Goal: Information Seeking & Learning: Learn about a topic

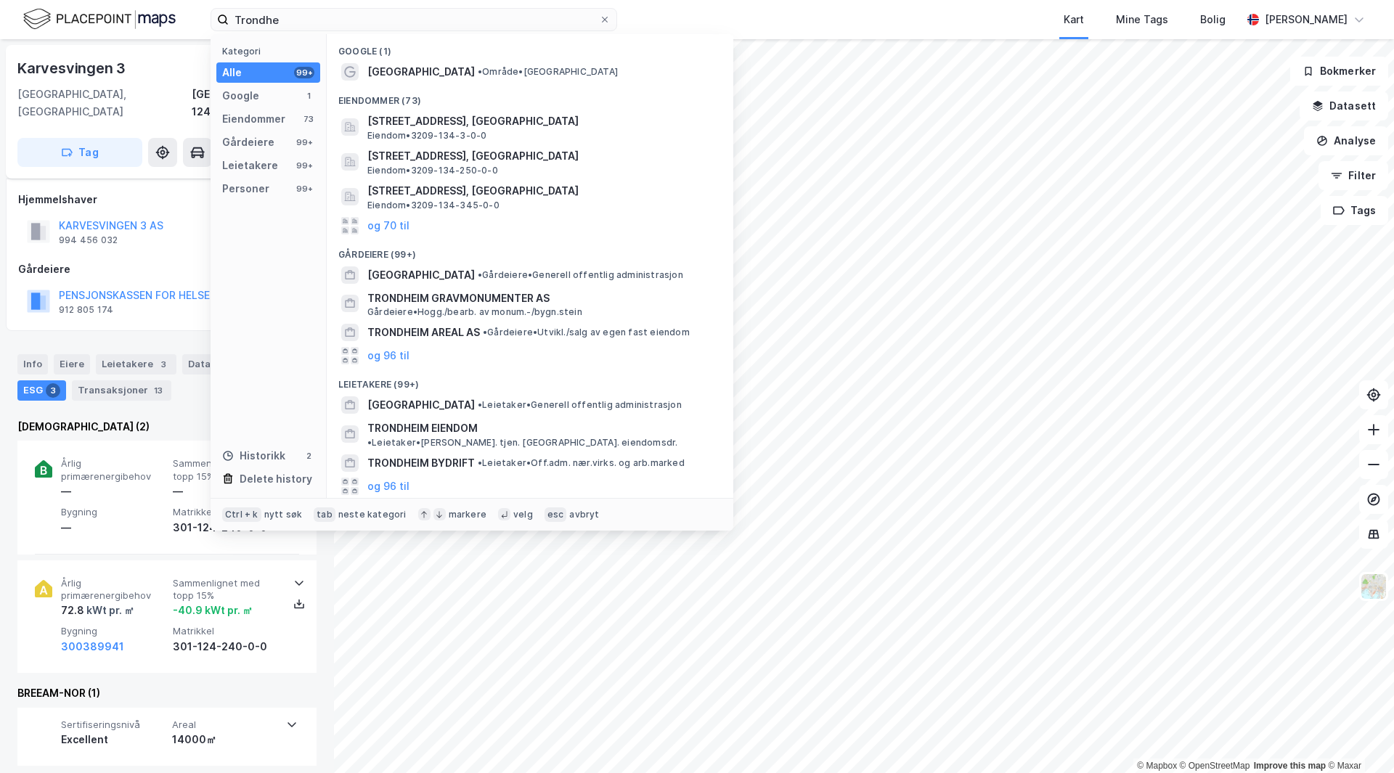
click at [354, 25] on input "Trondhe" at bounding box center [414, 20] width 370 height 22
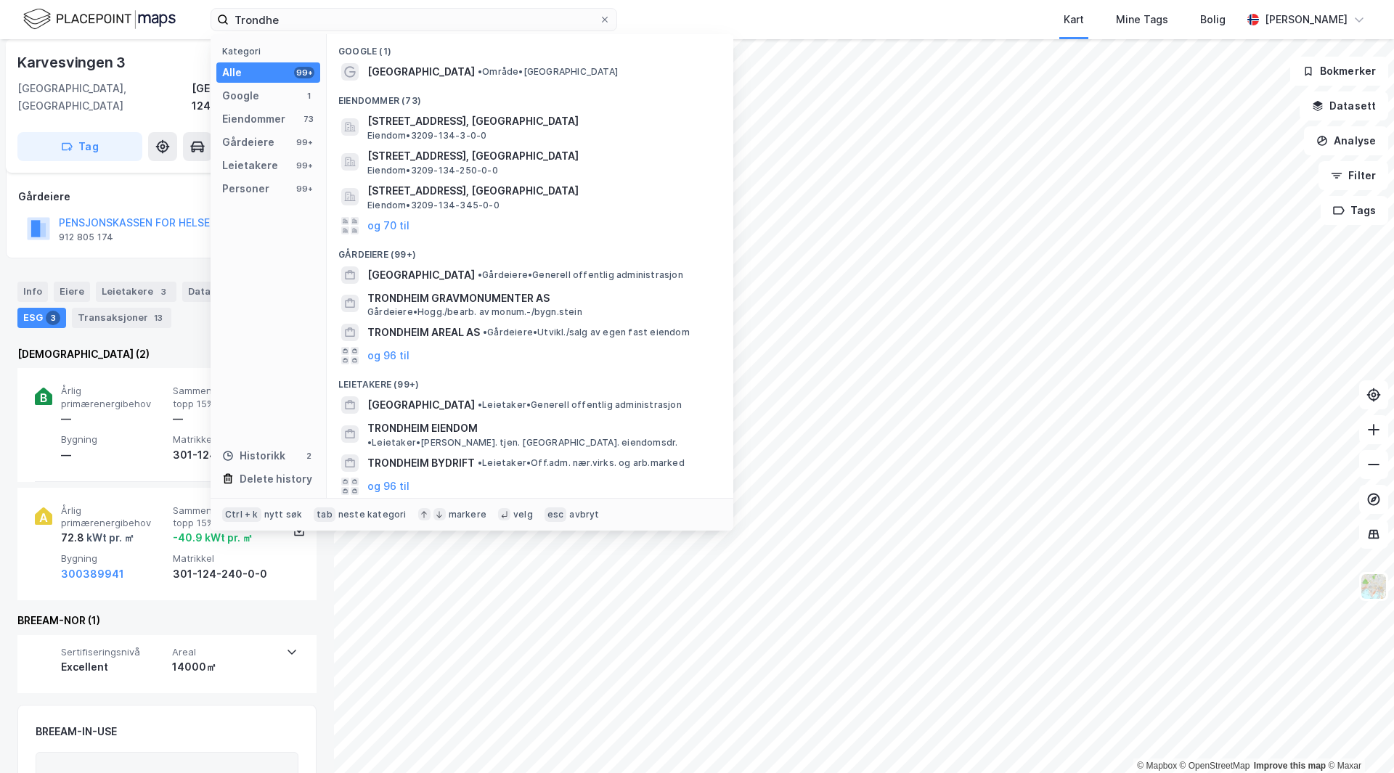
click at [354, 25] on input "Trondhe" at bounding box center [414, 20] width 370 height 22
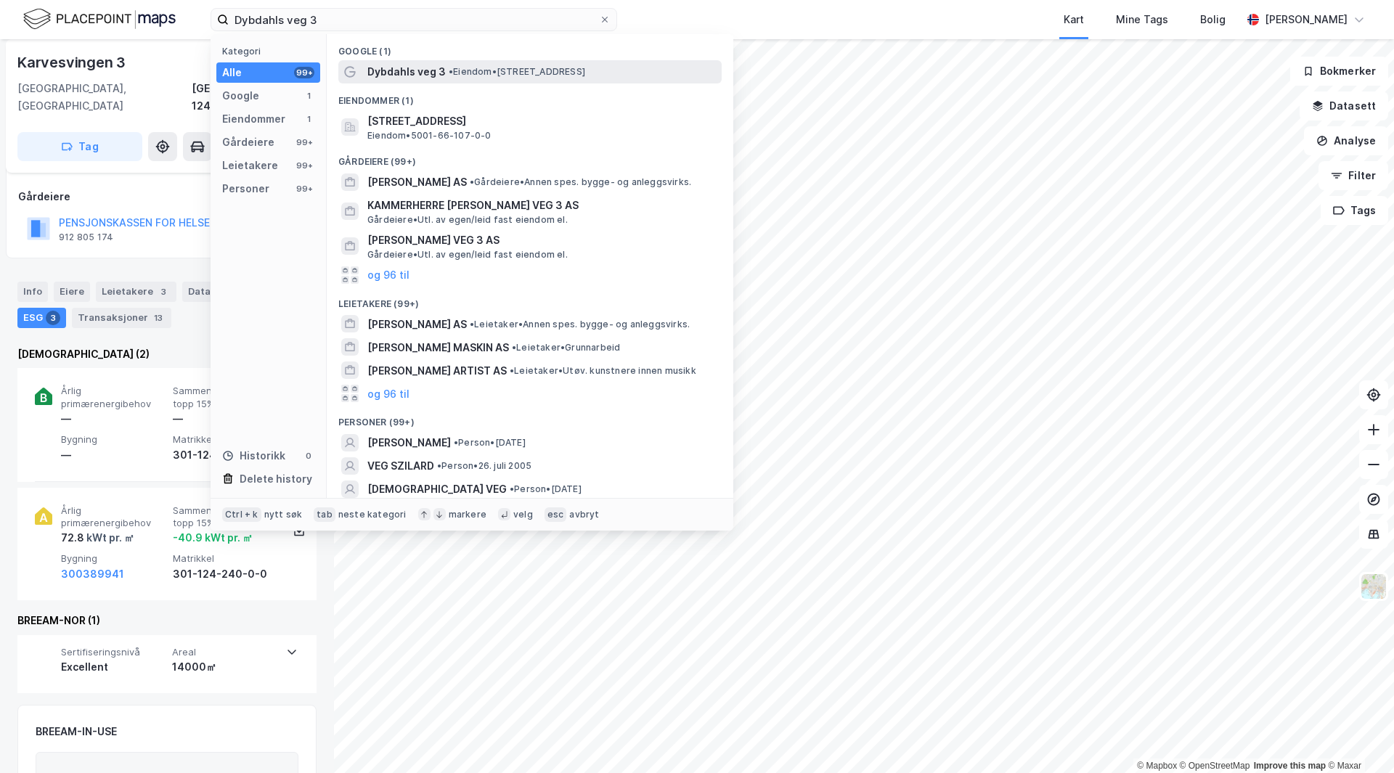
click at [410, 73] on span "Dybdahls veg 3" at bounding box center [406, 71] width 78 height 17
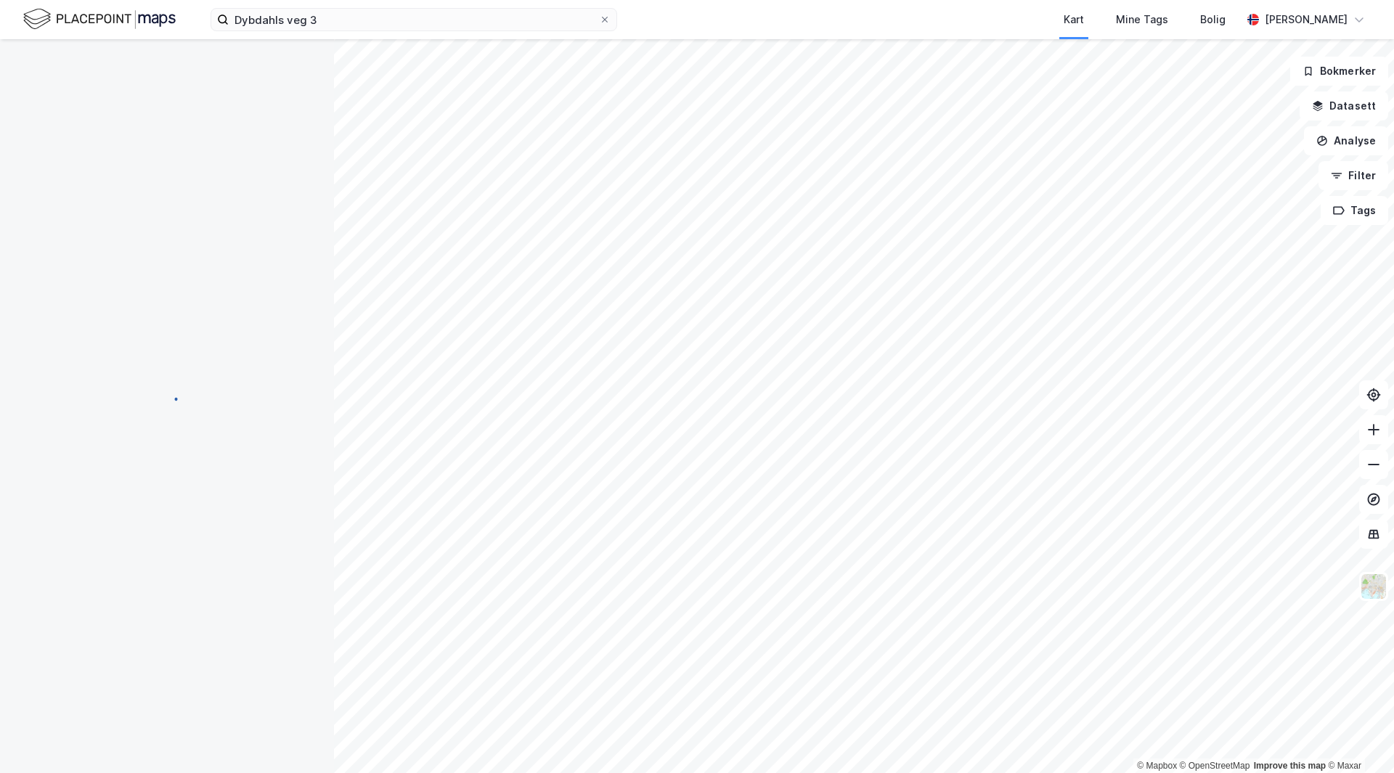
scroll to position [73, 0]
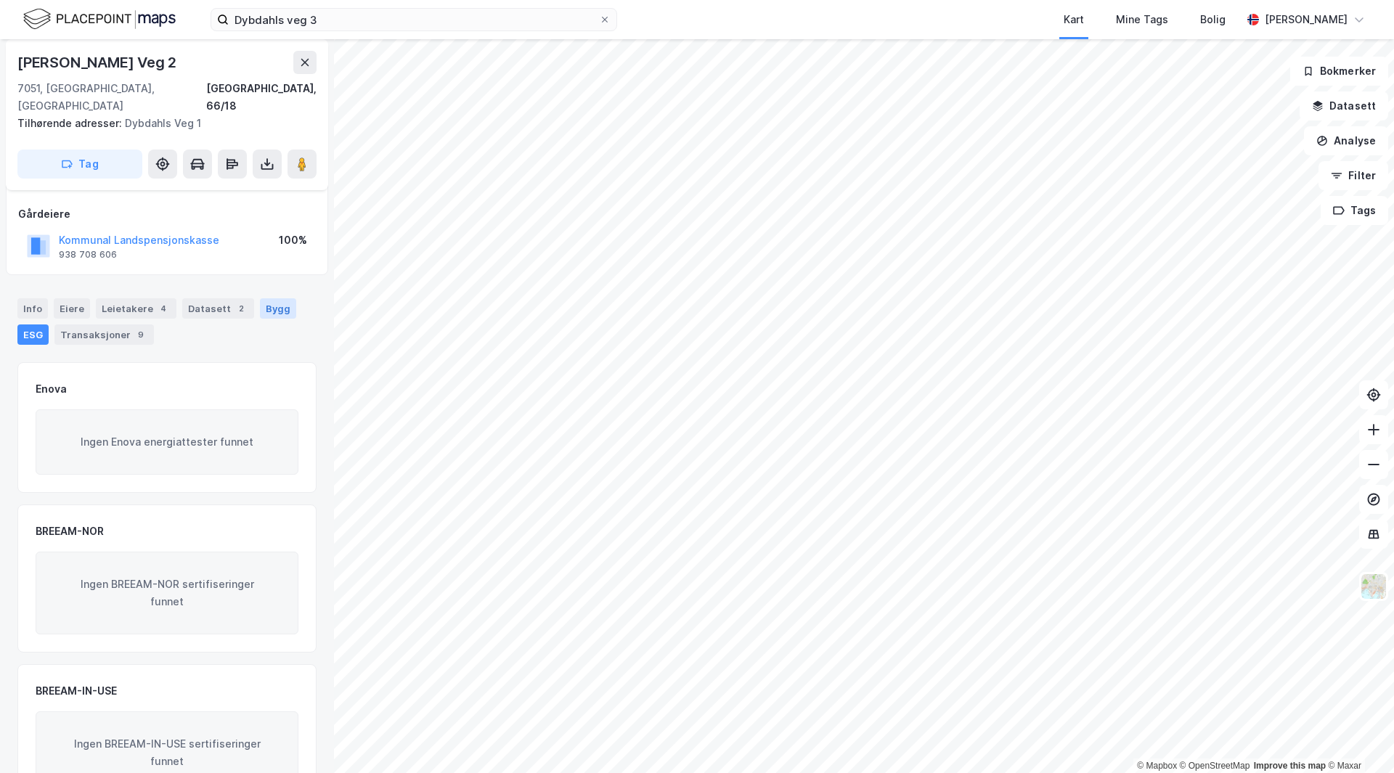
click at [272, 298] on div "Bygg" at bounding box center [278, 308] width 36 height 20
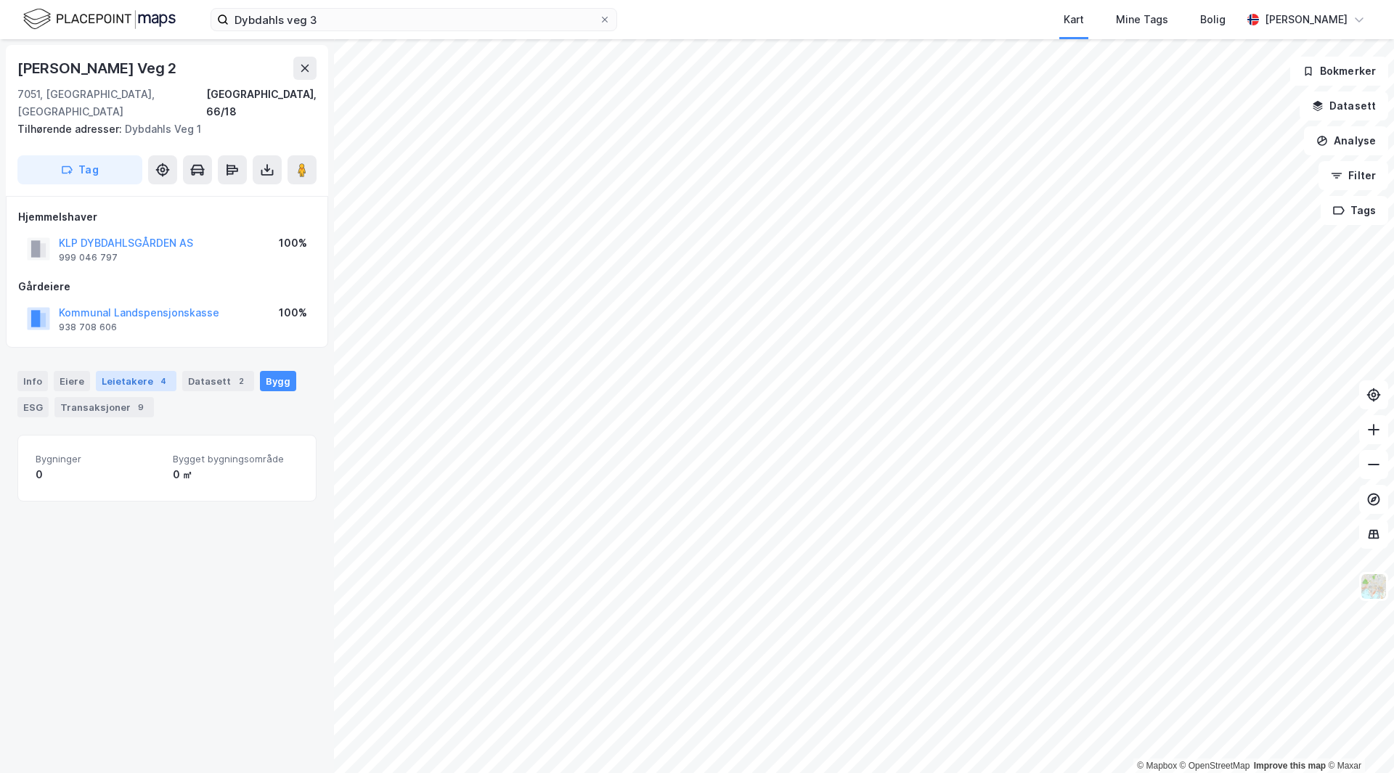
click at [142, 371] on div "Leietakere 4" at bounding box center [136, 381] width 81 height 20
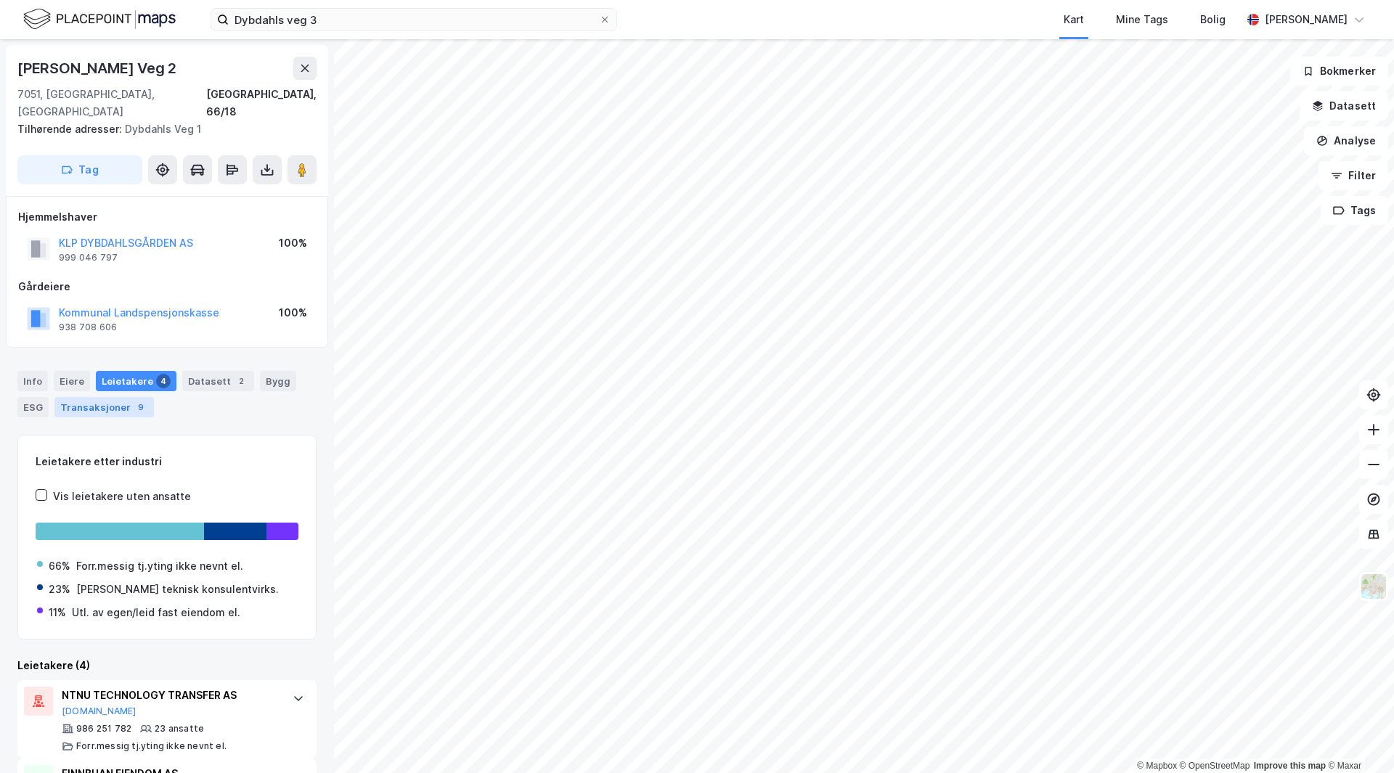
click at [128, 397] on div "Transaksjoner 9" at bounding box center [103, 407] width 99 height 20
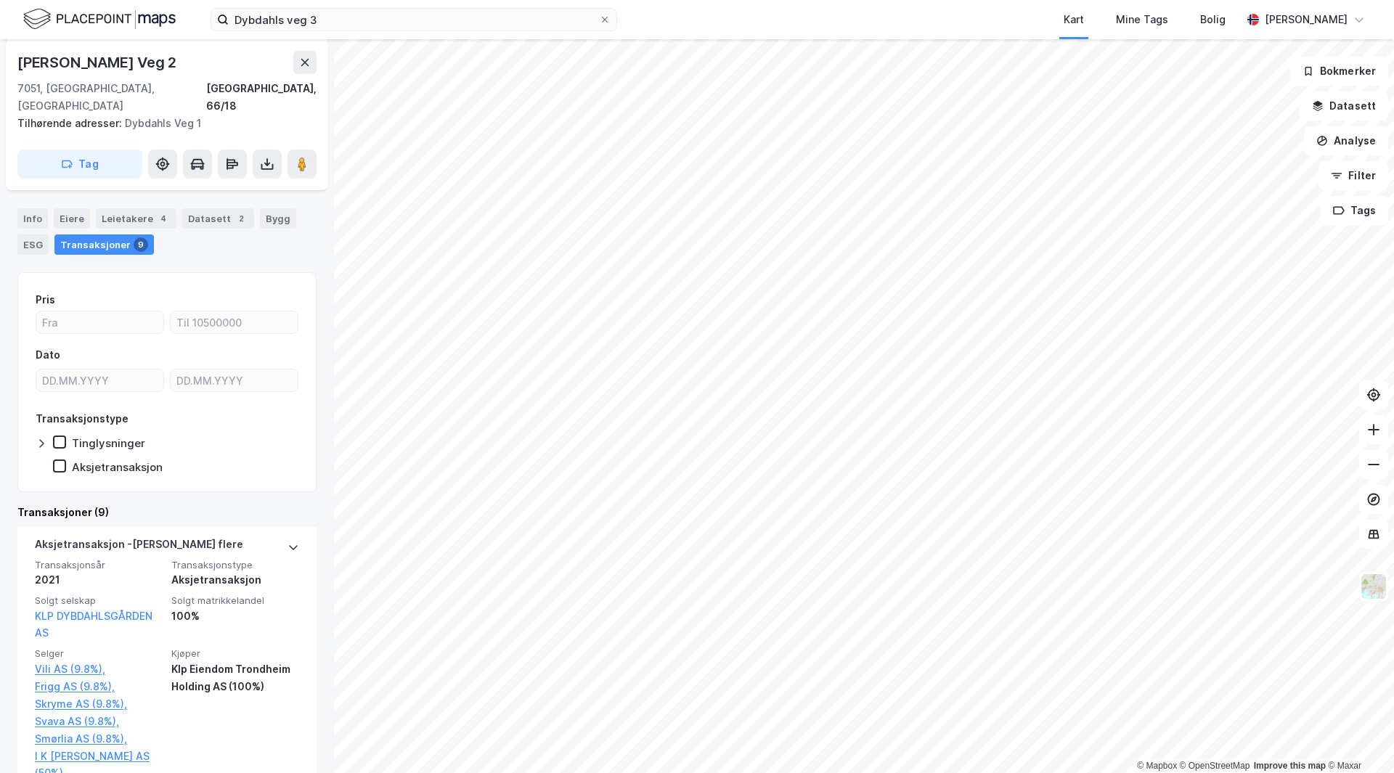
scroll to position [73, 0]
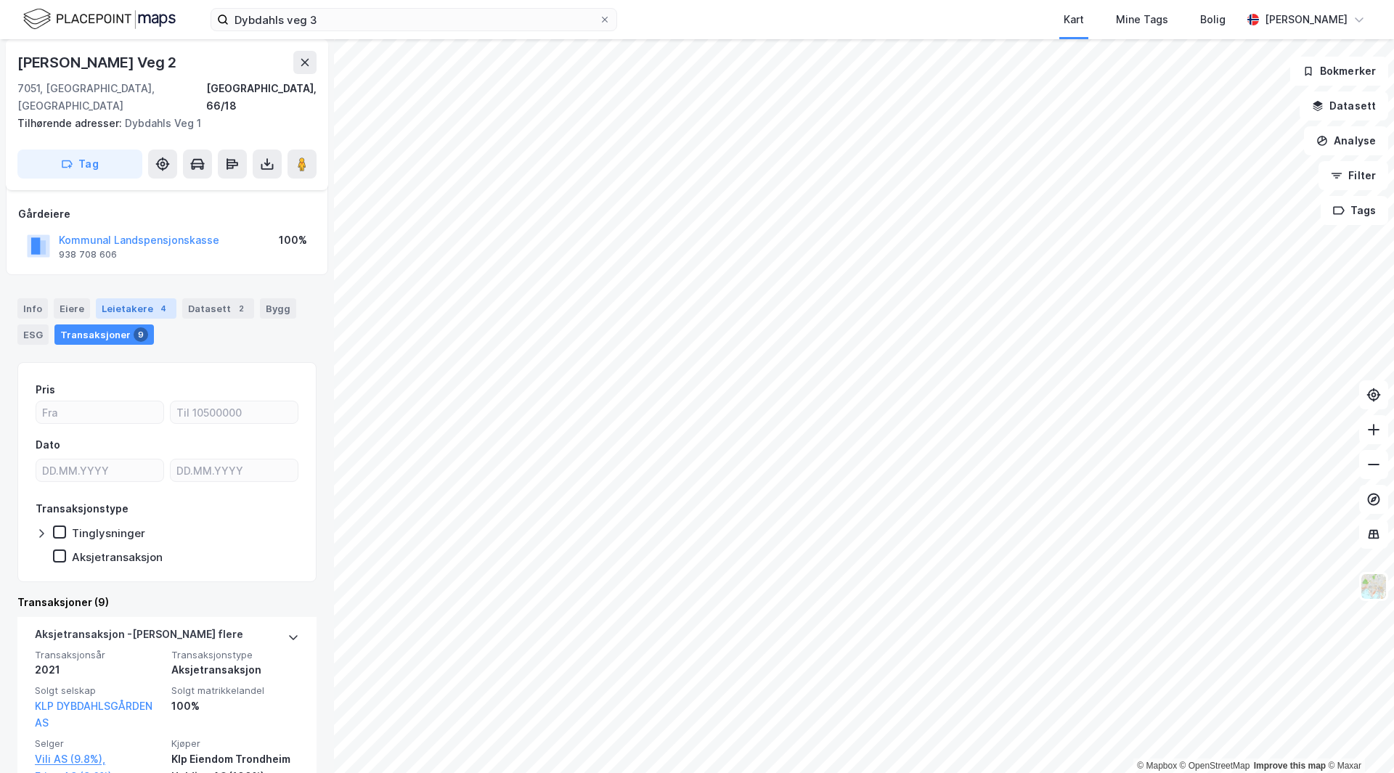
click at [143, 298] on div "Leietakere 4" at bounding box center [136, 308] width 81 height 20
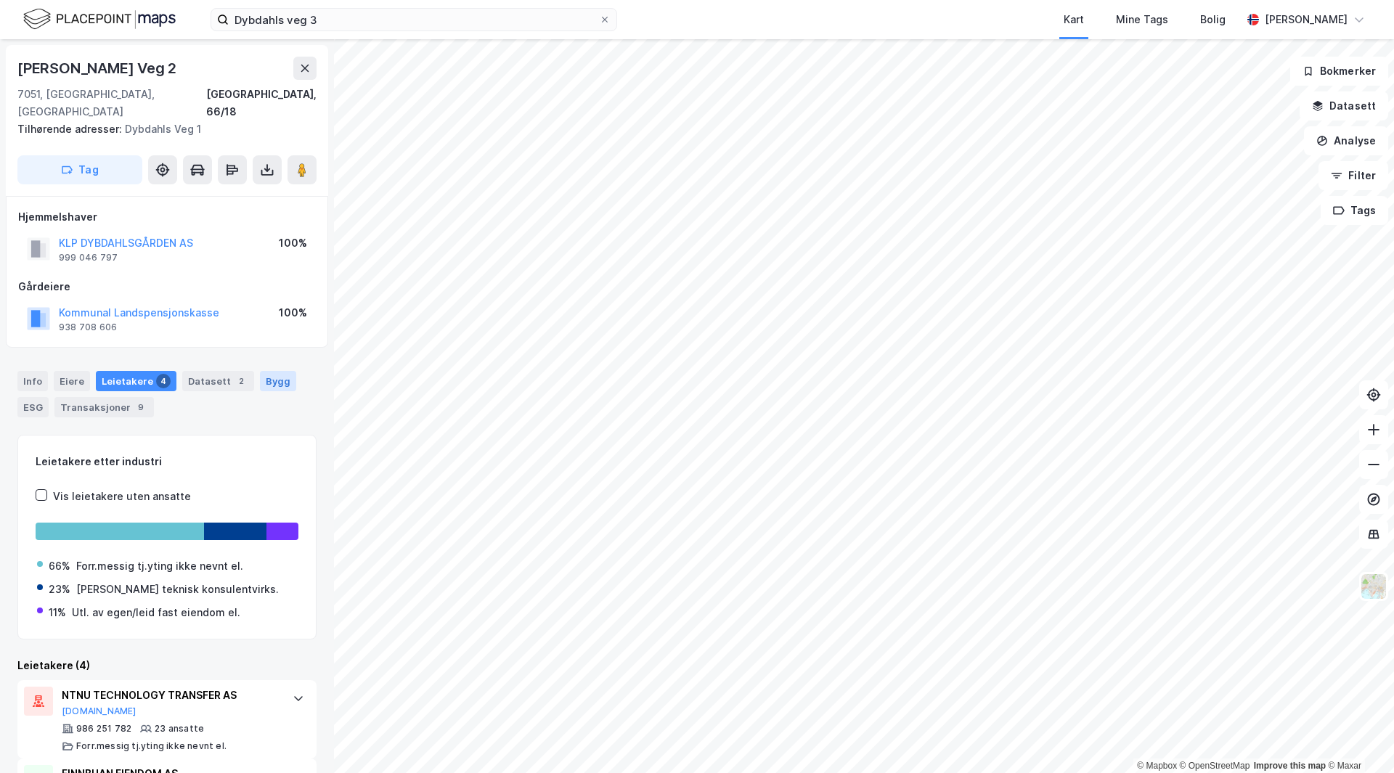
click at [260, 371] on div "Bygg" at bounding box center [278, 381] width 36 height 20
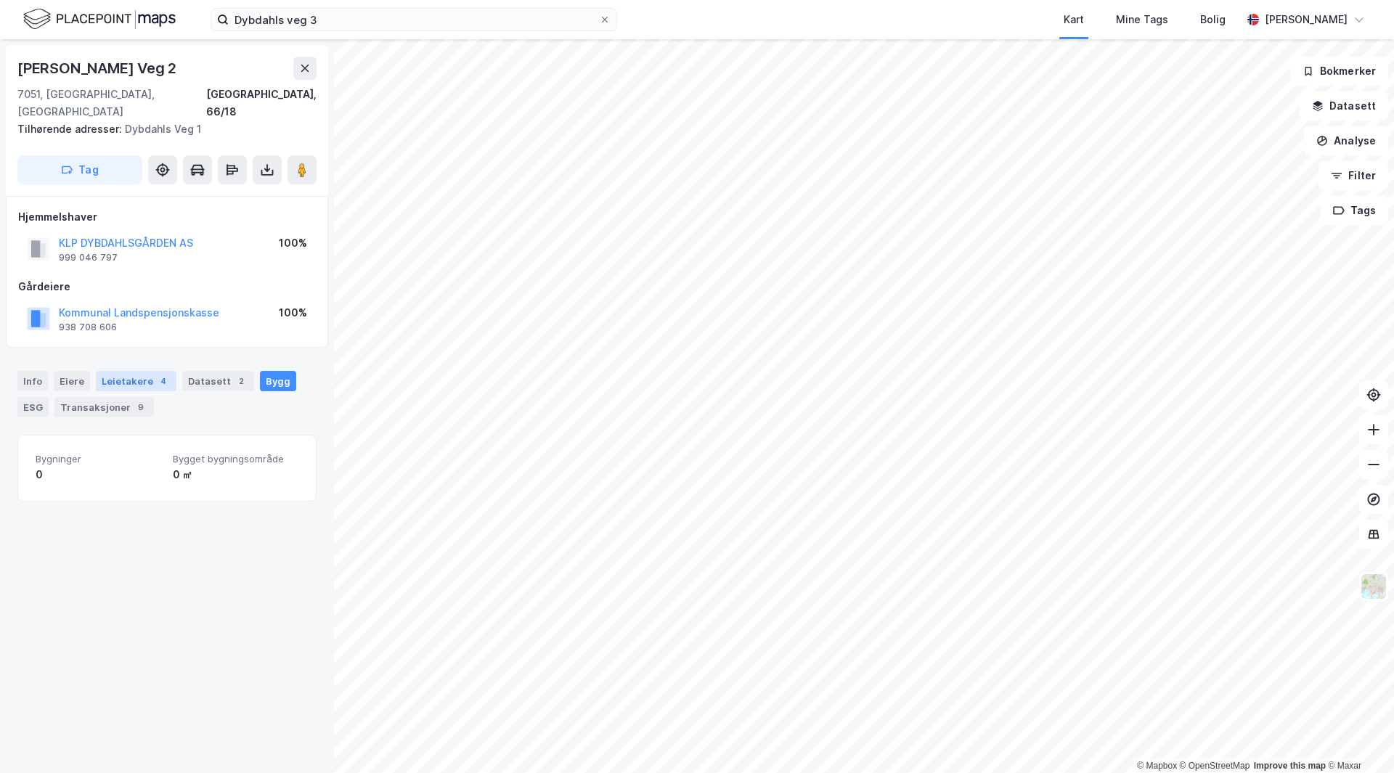
click at [111, 371] on div "Leietakere 4" at bounding box center [136, 381] width 81 height 20
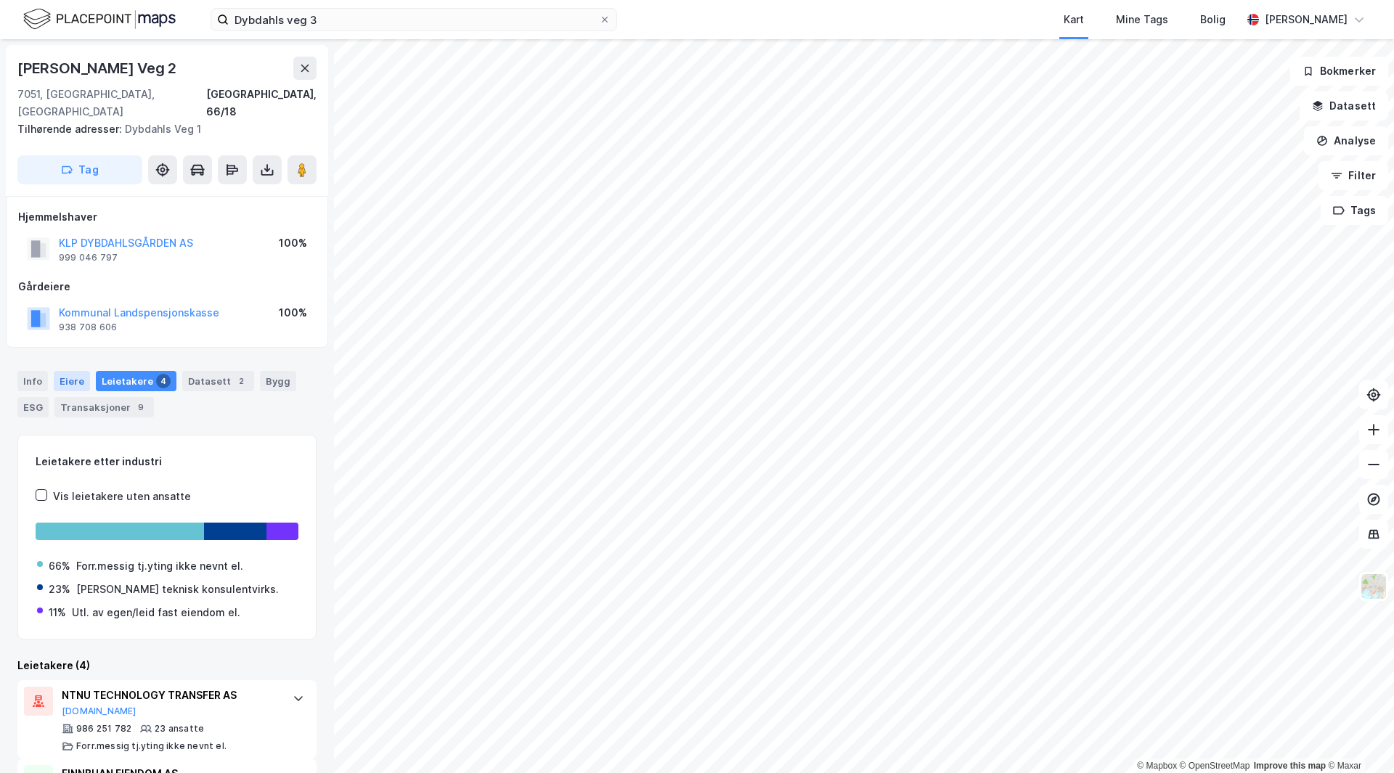
click at [65, 371] on div "Eiere" at bounding box center [72, 381] width 36 height 20
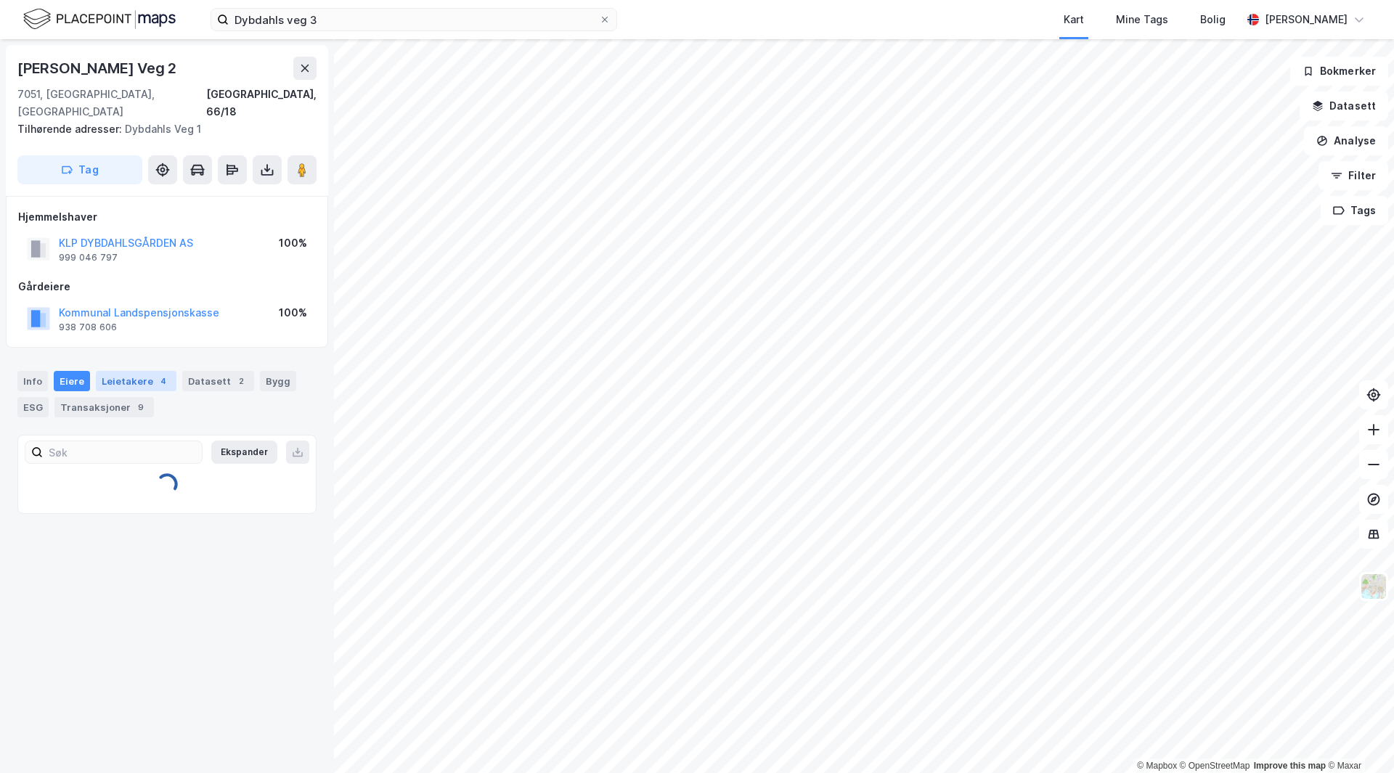
click at [156, 374] on div "4" at bounding box center [163, 381] width 15 height 15
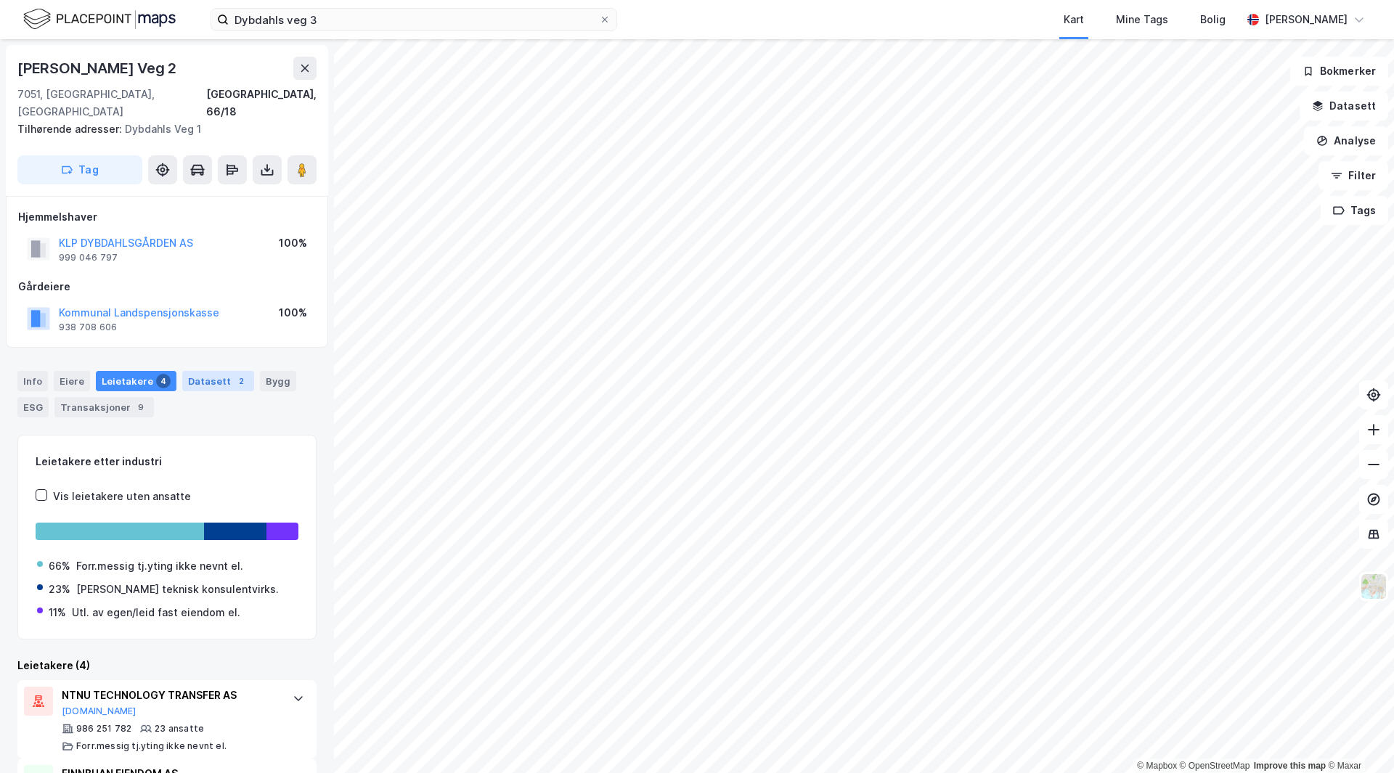
click at [188, 371] on div "Datasett 2" at bounding box center [218, 381] width 72 height 20
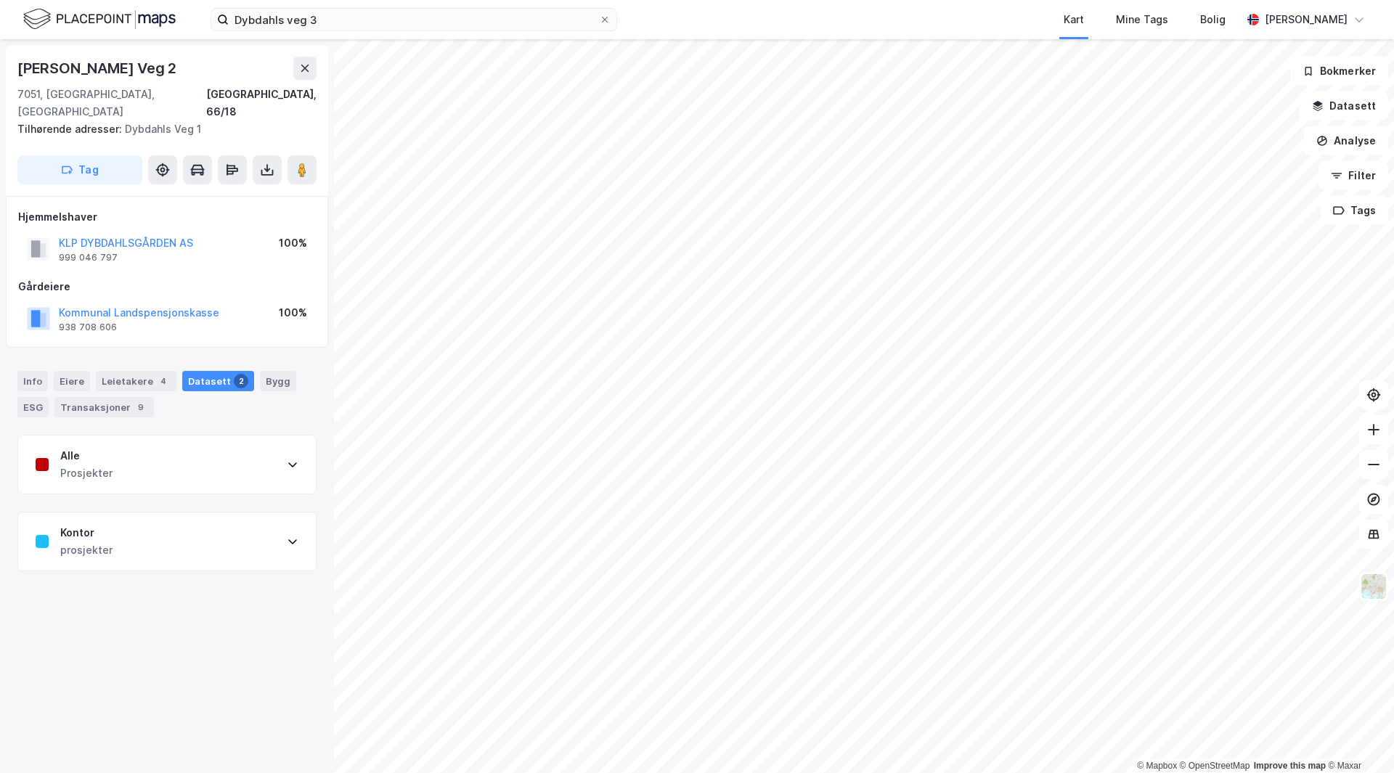
click at [305, 371] on div "Info [PERSON_NAME] 4 Datasett 2 Bygg ESG Transaksjoner 9" at bounding box center [166, 394] width 299 height 46
click at [75, 371] on div "Eiere" at bounding box center [72, 381] width 36 height 20
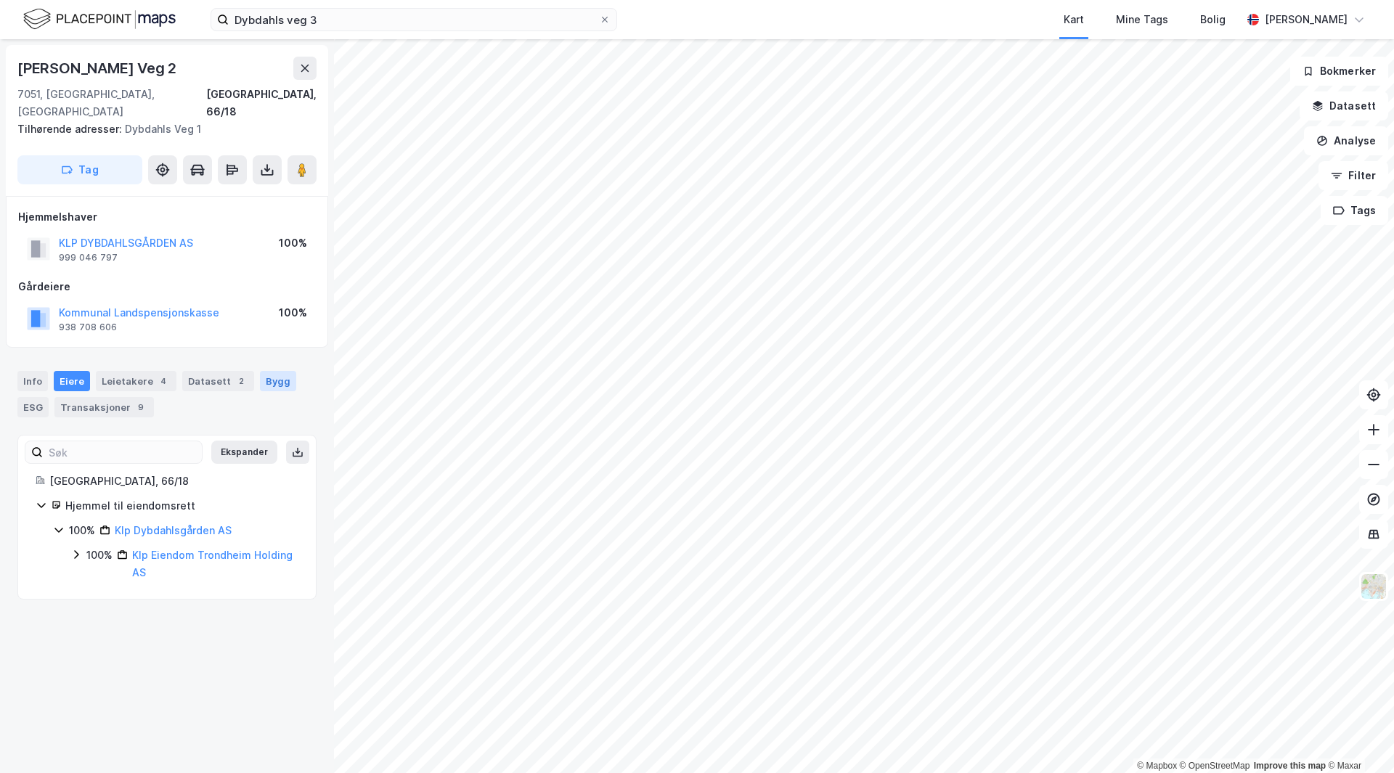
click at [260, 371] on div "Bygg" at bounding box center [278, 381] width 36 height 20
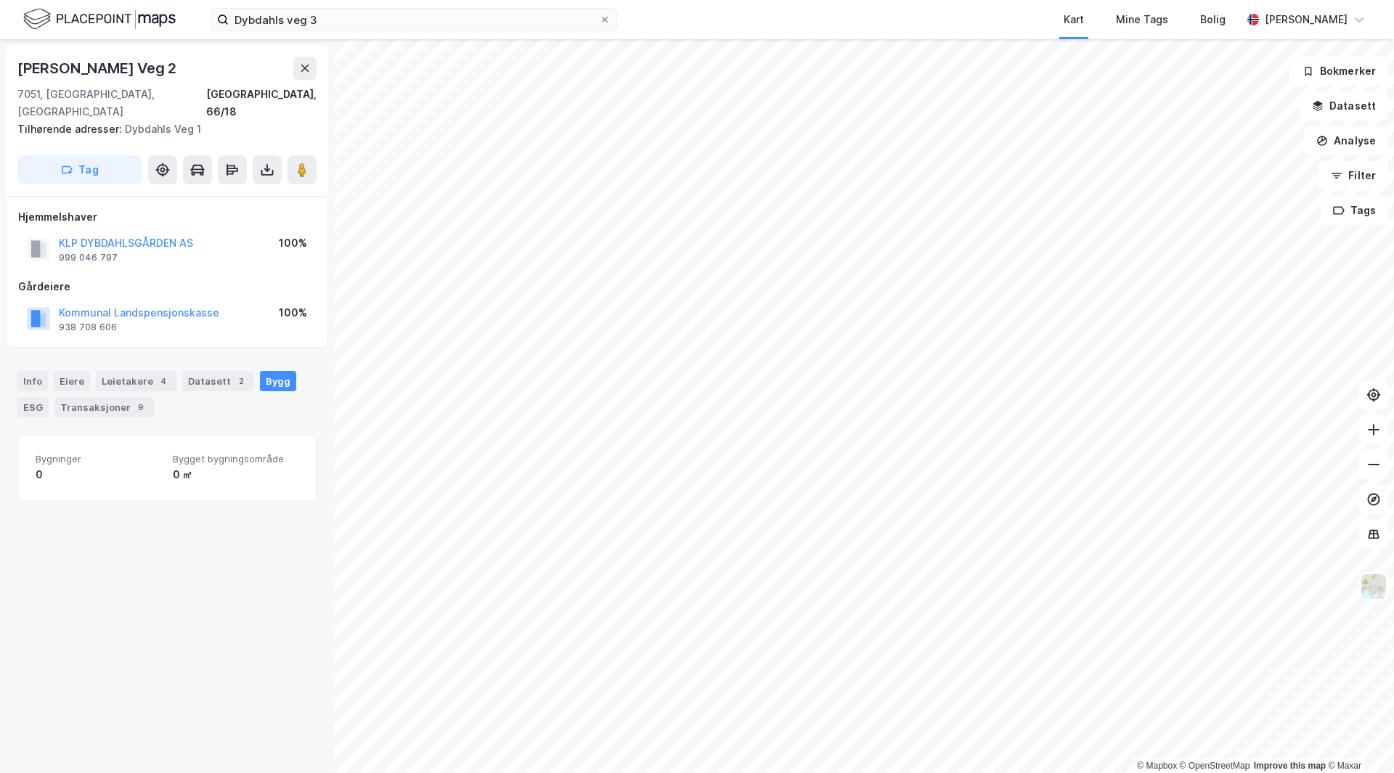
click at [89, 371] on div "Info [PERSON_NAME] 4 Datasett 2 Bygg ESG Transaksjoner 9" at bounding box center [166, 394] width 299 height 46
click at [79, 371] on div "Eiere" at bounding box center [72, 381] width 36 height 20
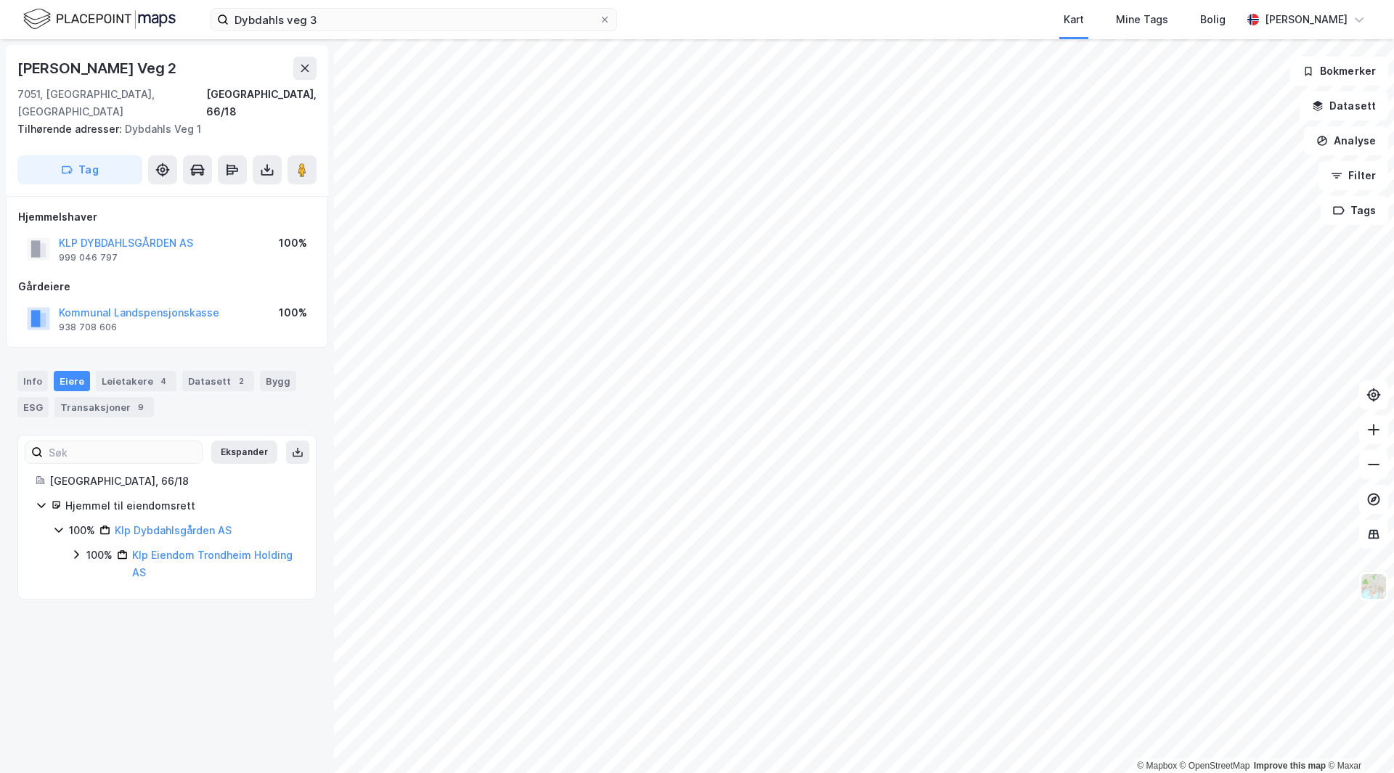
drag, startPoint x: 78, startPoint y: 541, endPoint x: 46, endPoint y: 545, distance: 32.2
click at [77, 549] on icon at bounding box center [76, 555] width 12 height 12
click at [80, 549] on icon at bounding box center [76, 555] width 12 height 12
click at [36, 397] on div "ESG" at bounding box center [32, 407] width 31 height 20
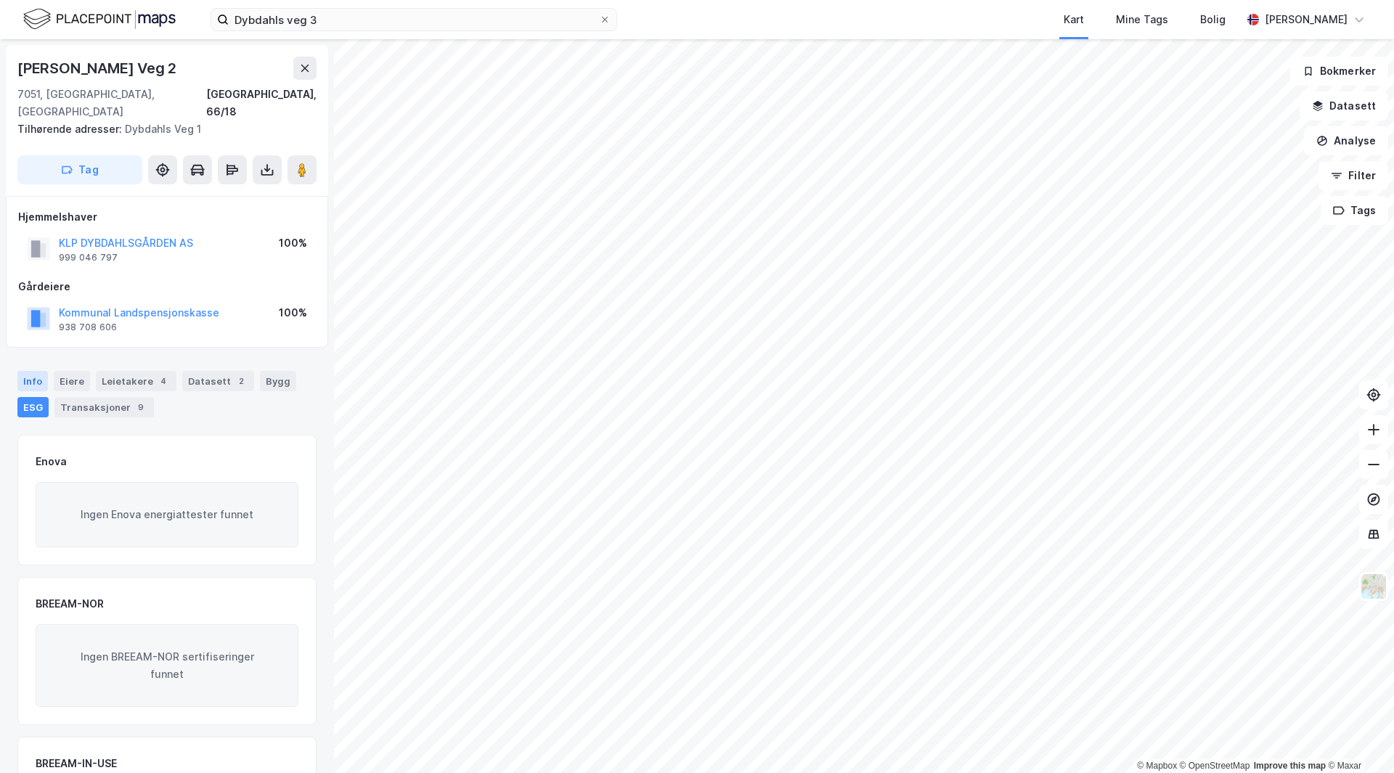
click at [33, 371] on div "Info" at bounding box center [32, 381] width 31 height 20
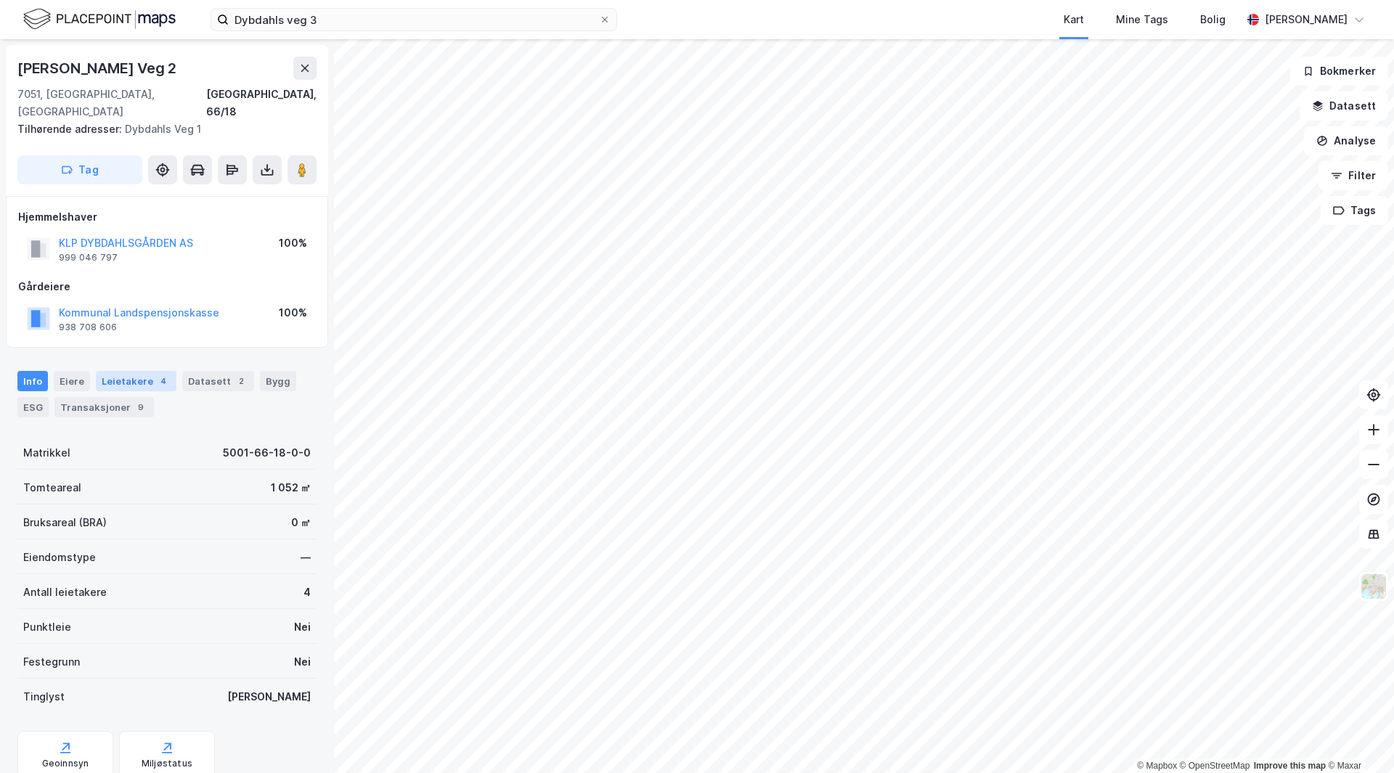
click at [116, 371] on div "Leietakere 4" at bounding box center [136, 381] width 81 height 20
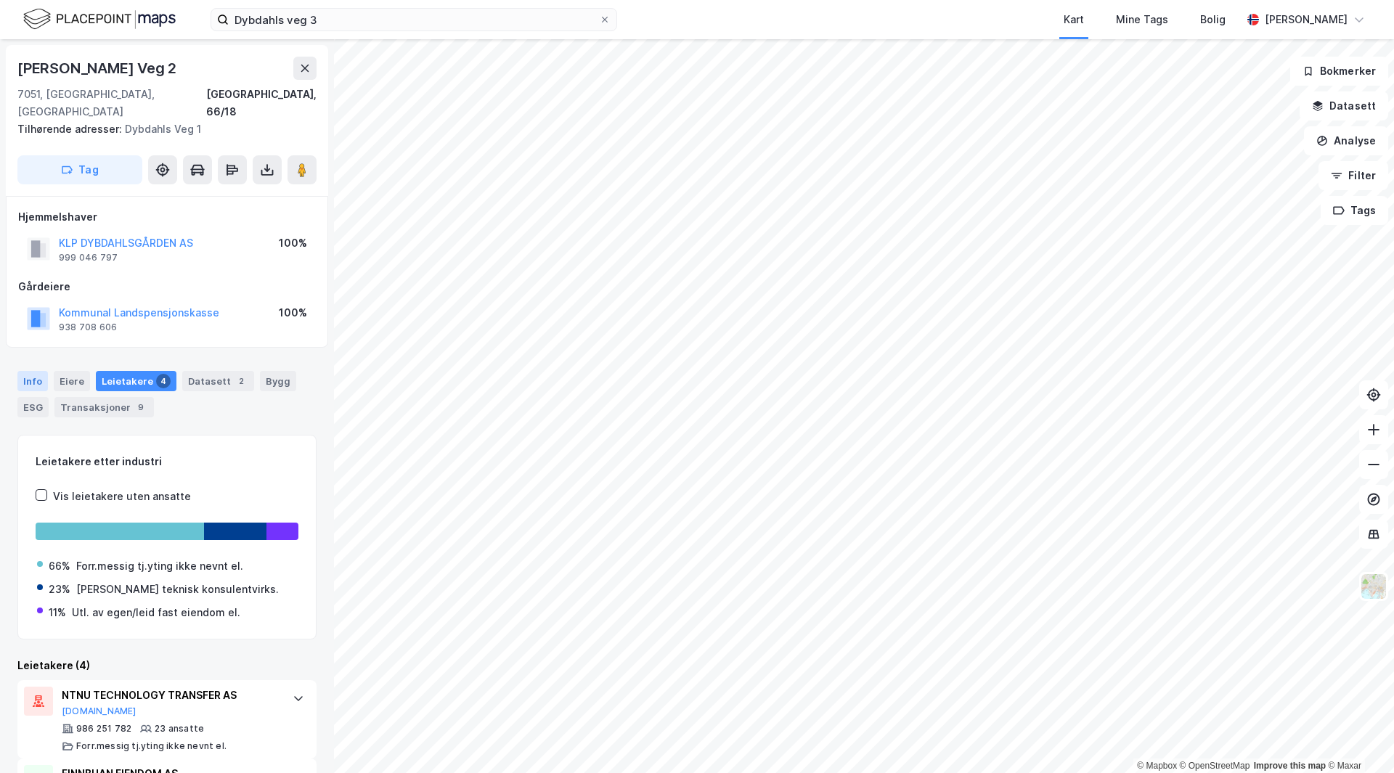
click at [38, 371] on div "Info" at bounding box center [32, 381] width 31 height 20
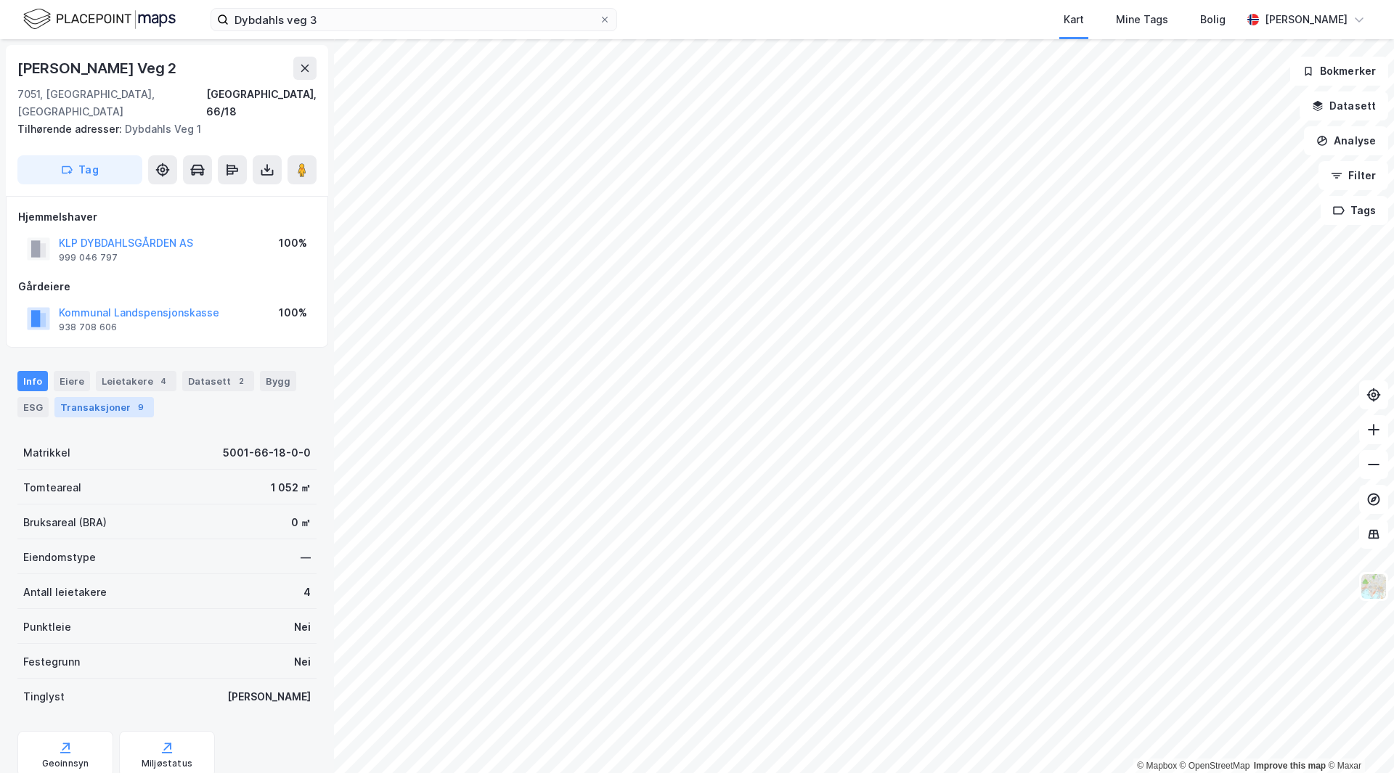
click at [91, 397] on div "Transaksjoner 9" at bounding box center [103, 407] width 99 height 20
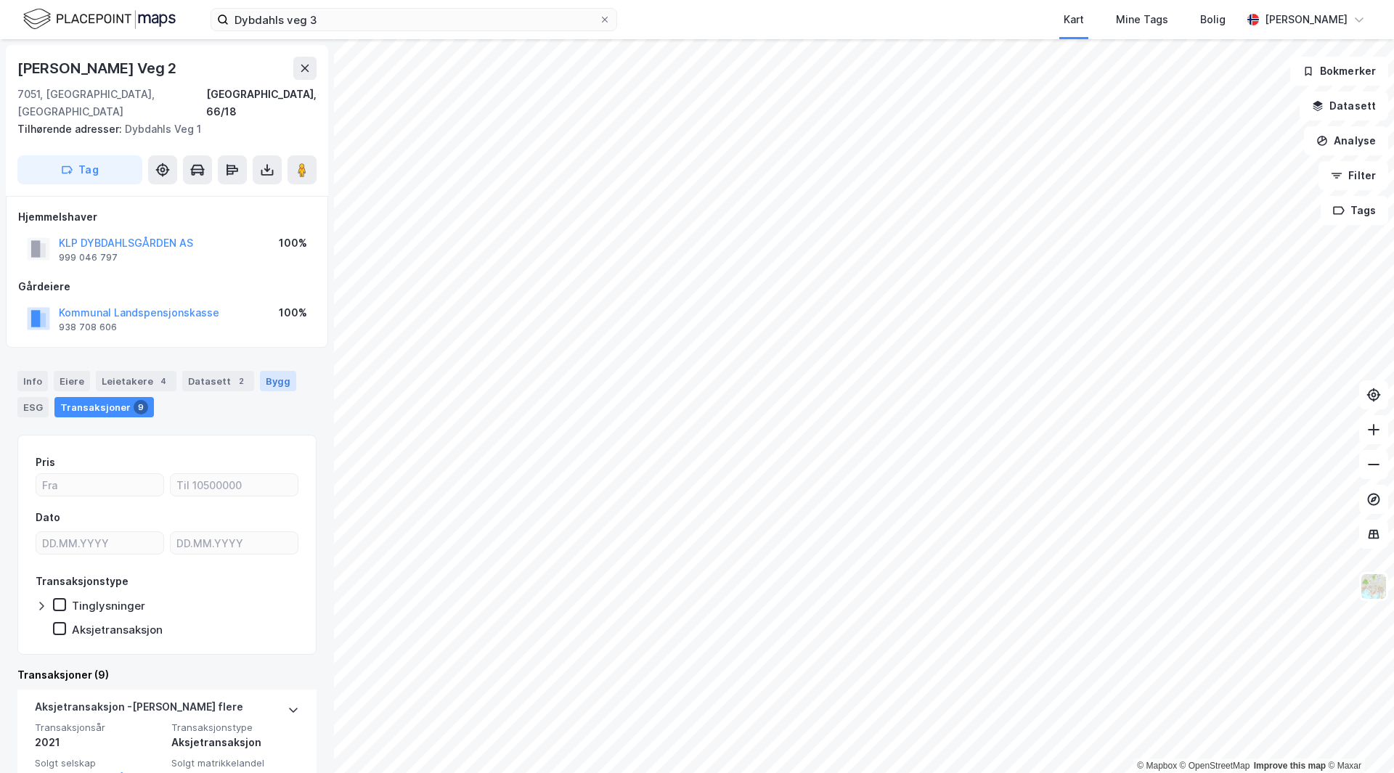
click at [260, 371] on div "Bygg" at bounding box center [278, 381] width 36 height 20
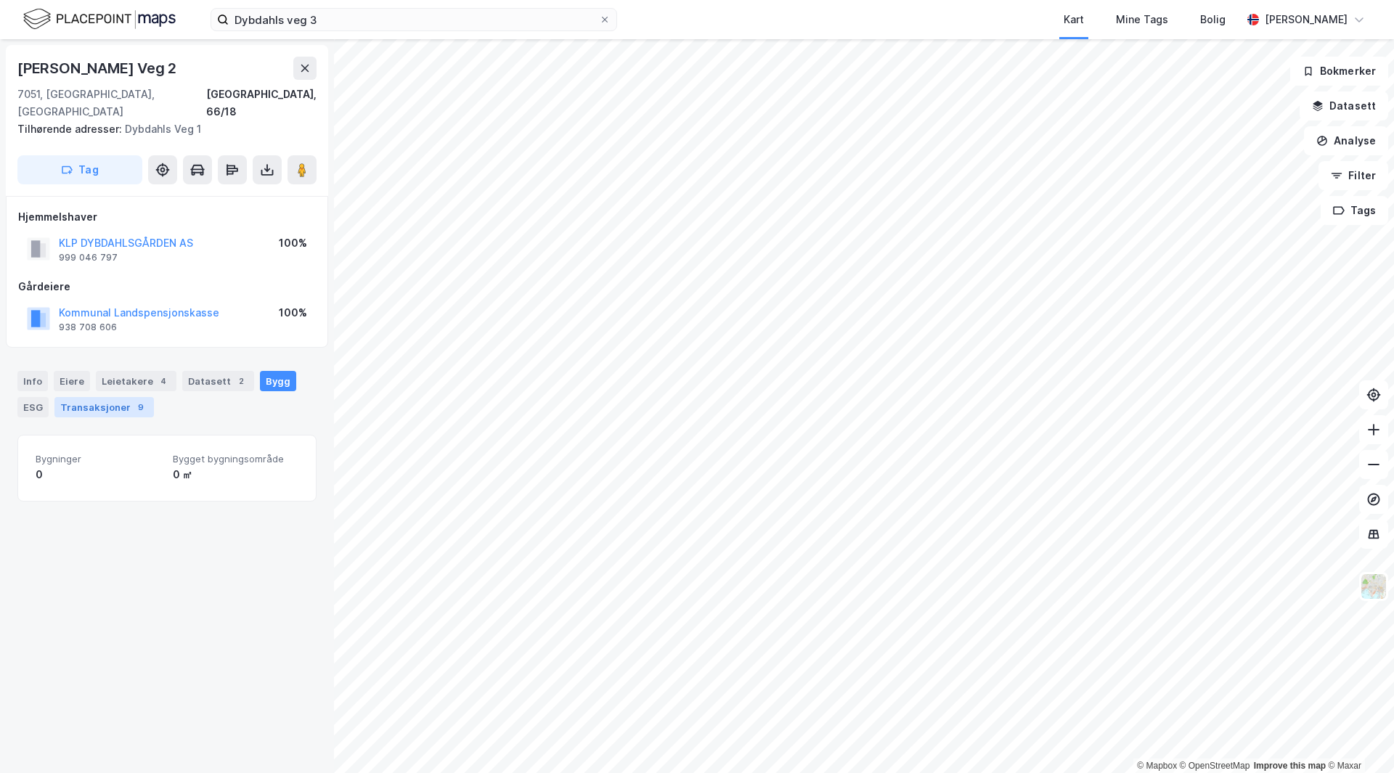
click at [97, 398] on div "Transaksjoner 9" at bounding box center [103, 407] width 99 height 20
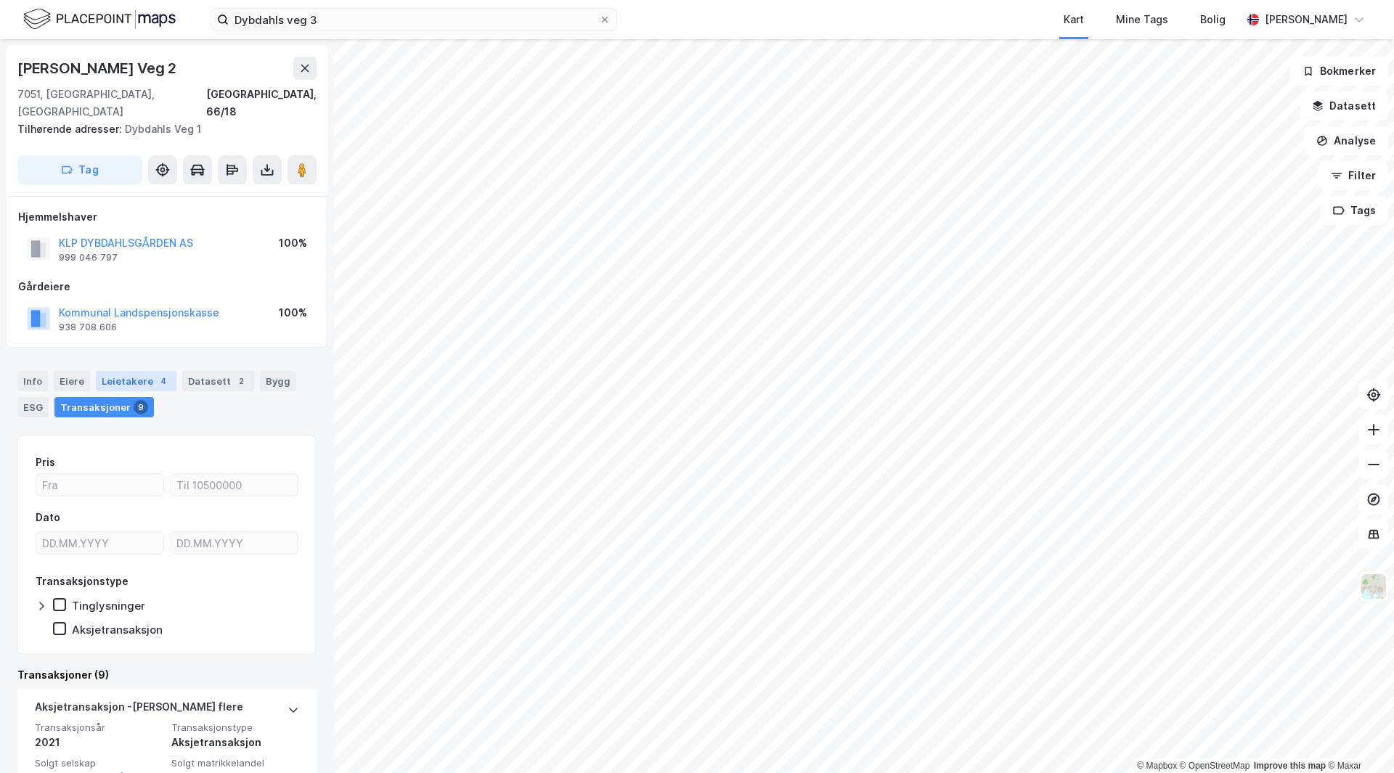
click at [139, 371] on div "Leietakere 4" at bounding box center [136, 381] width 81 height 20
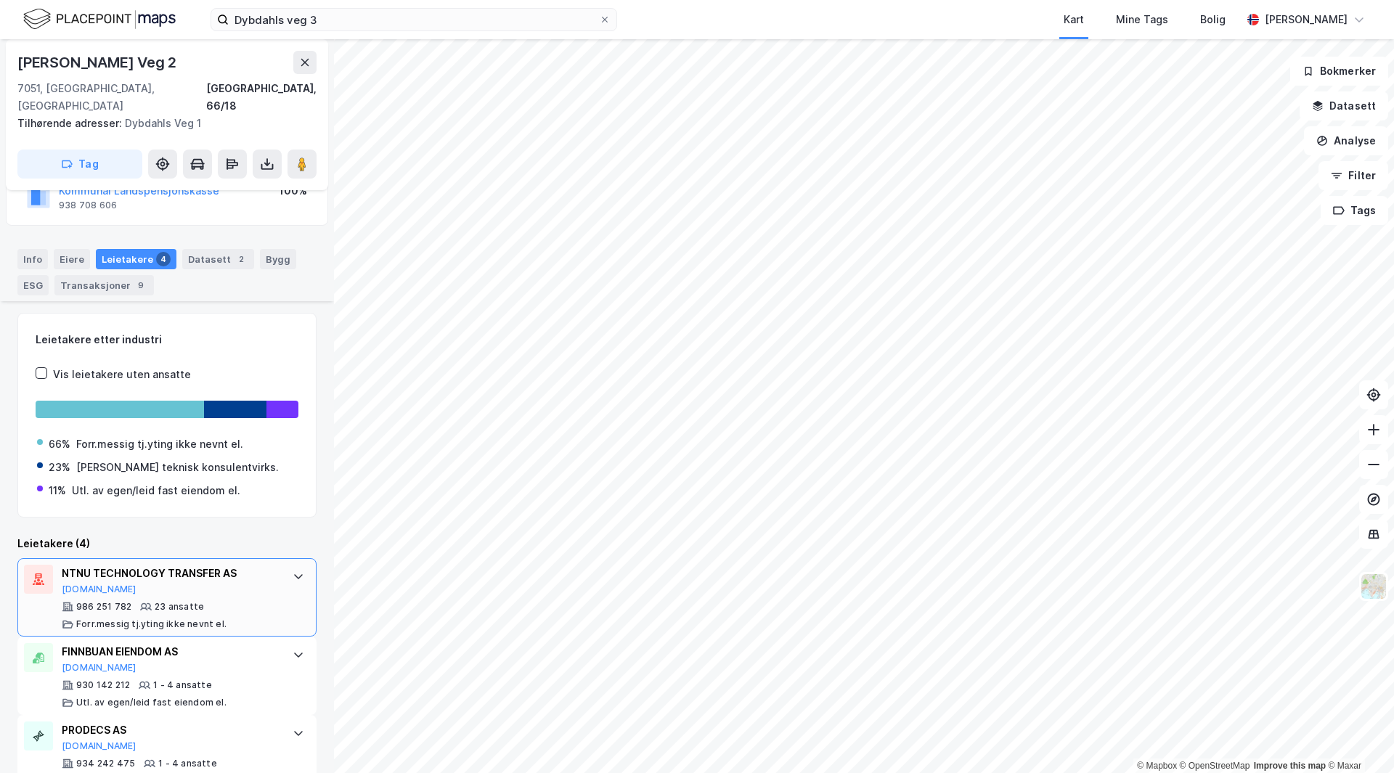
scroll to position [221, 0]
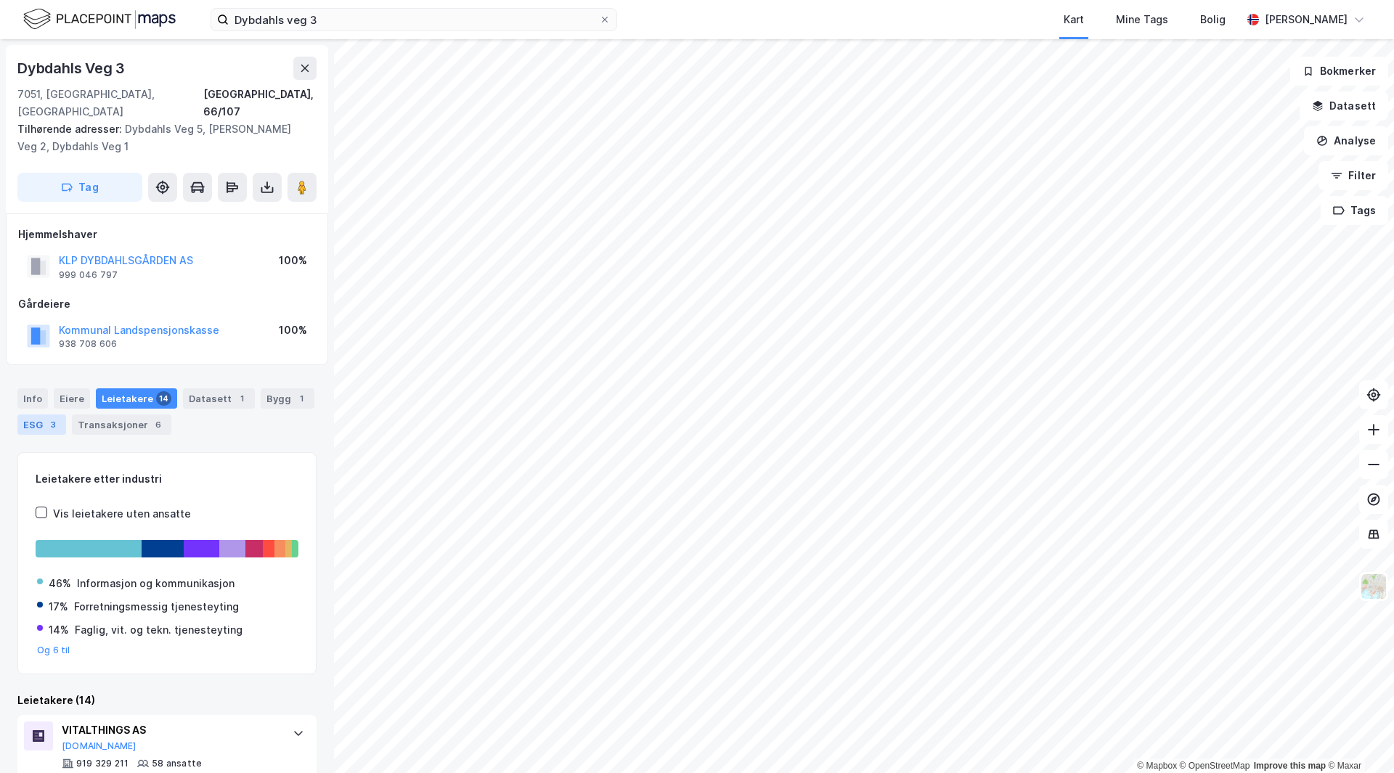
click at [57, 418] on div "3" at bounding box center [53, 425] width 15 height 15
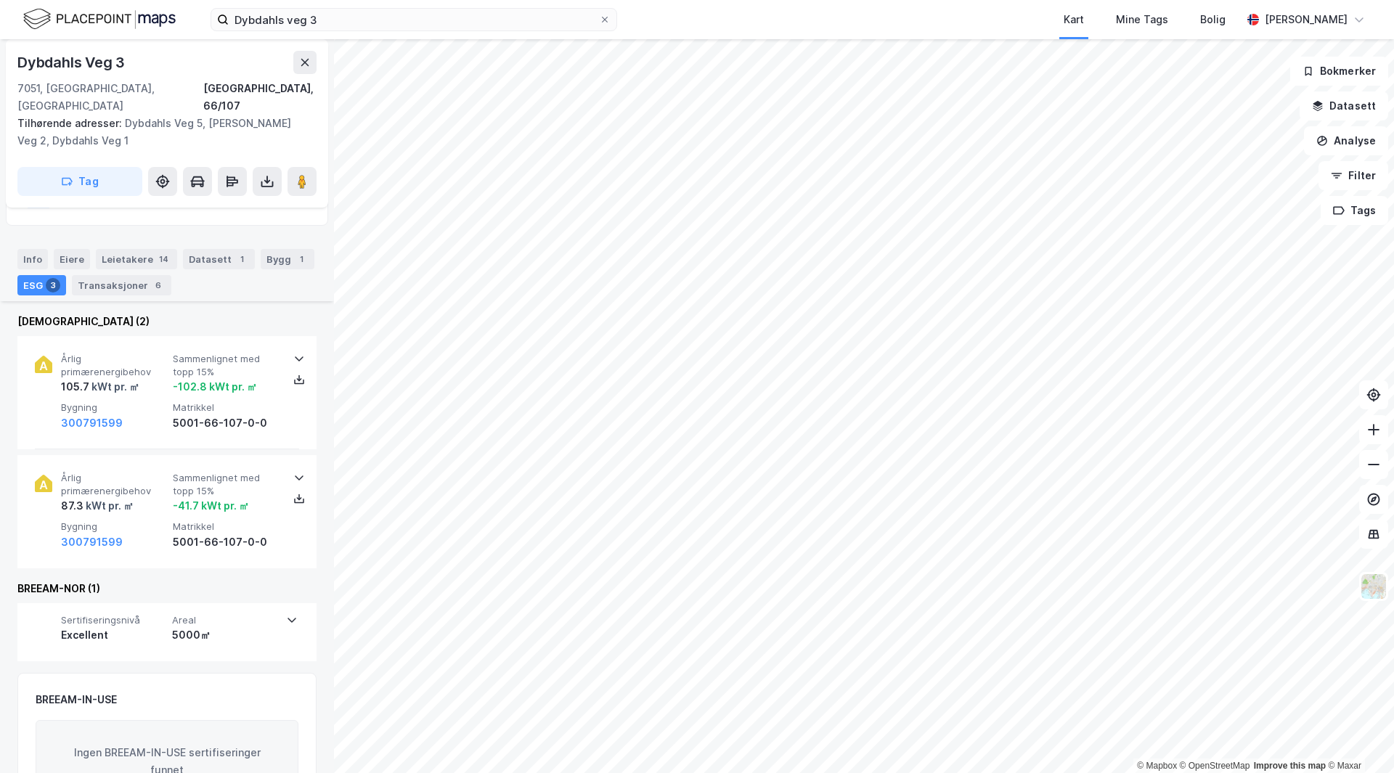
scroll to position [115, 0]
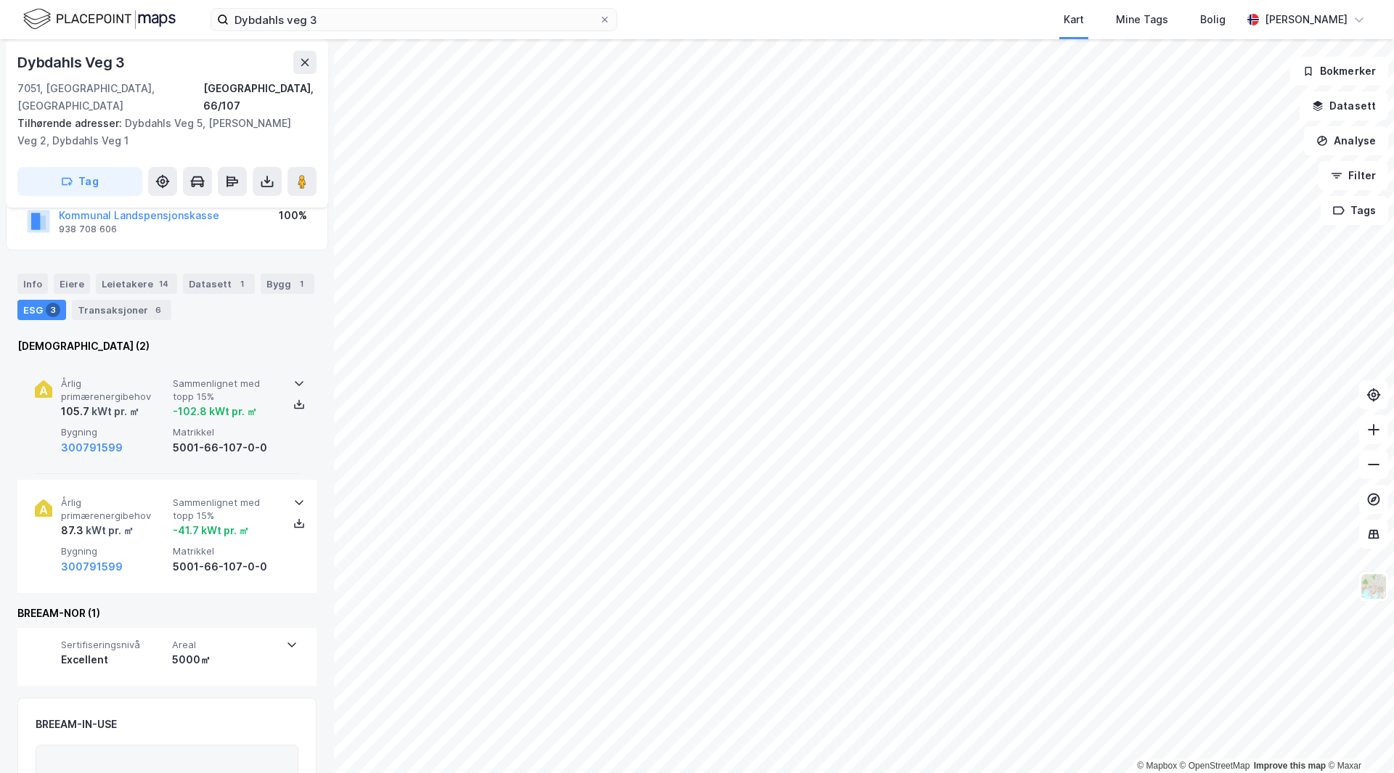
click at [295, 382] on icon at bounding box center [299, 384] width 9 height 5
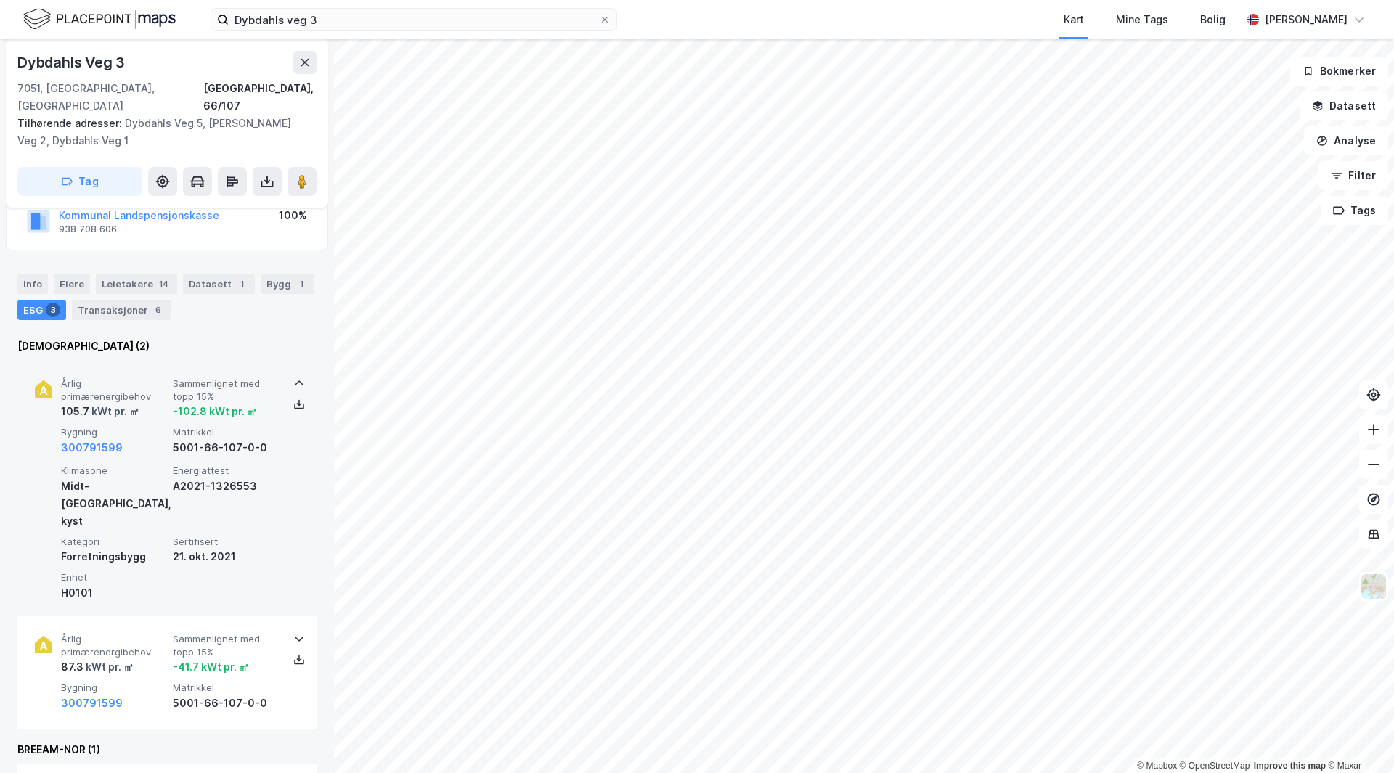
click at [293, 378] on icon at bounding box center [299, 384] width 12 height 12
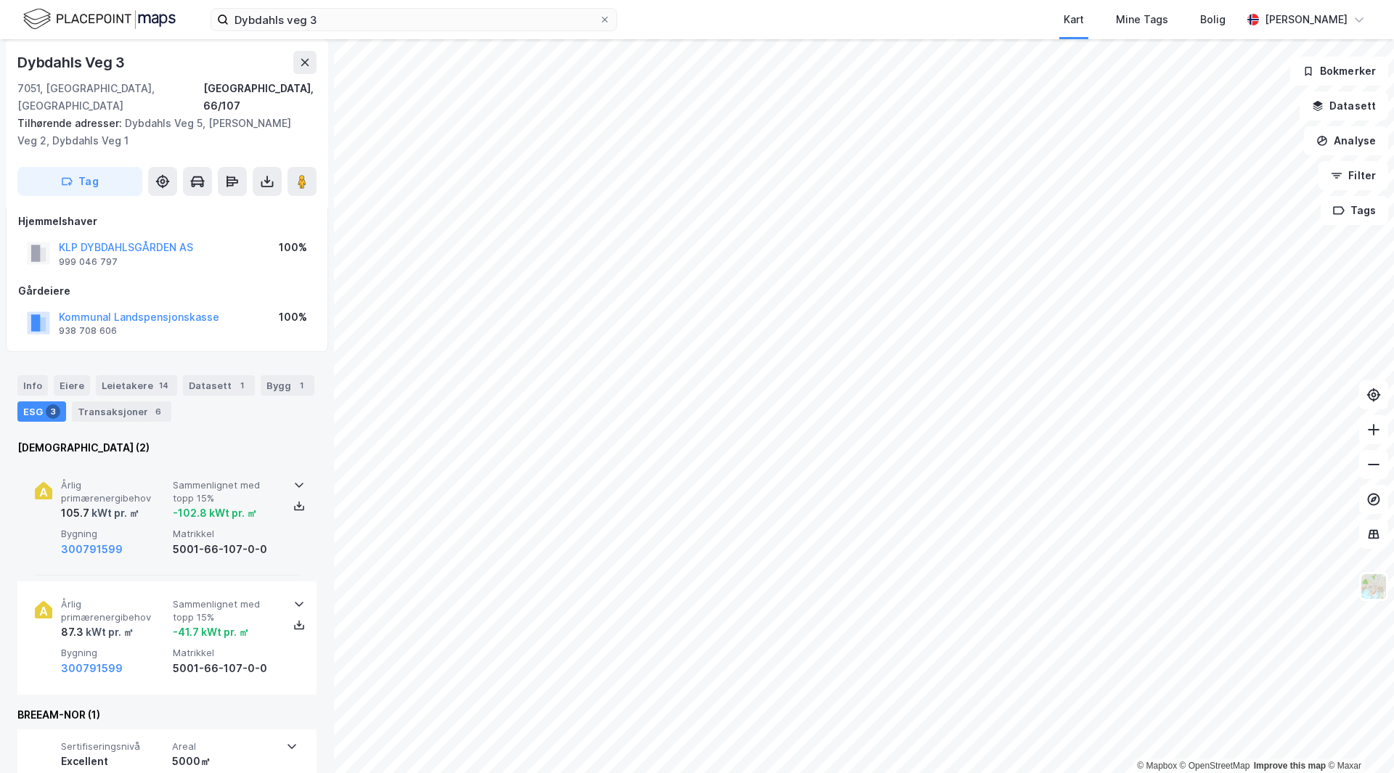
scroll to position [0, 0]
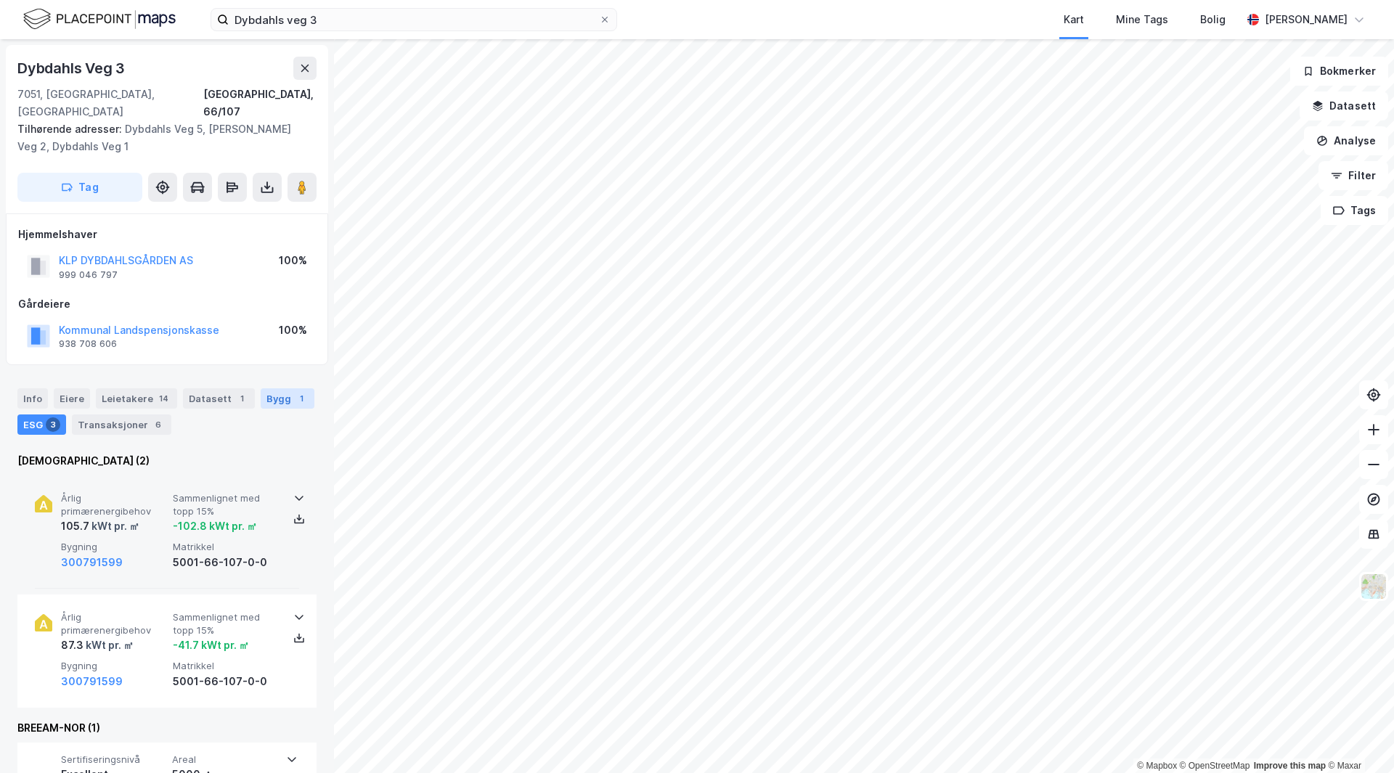
click at [261, 389] on div "Bygg 1" at bounding box center [288, 399] width 54 height 20
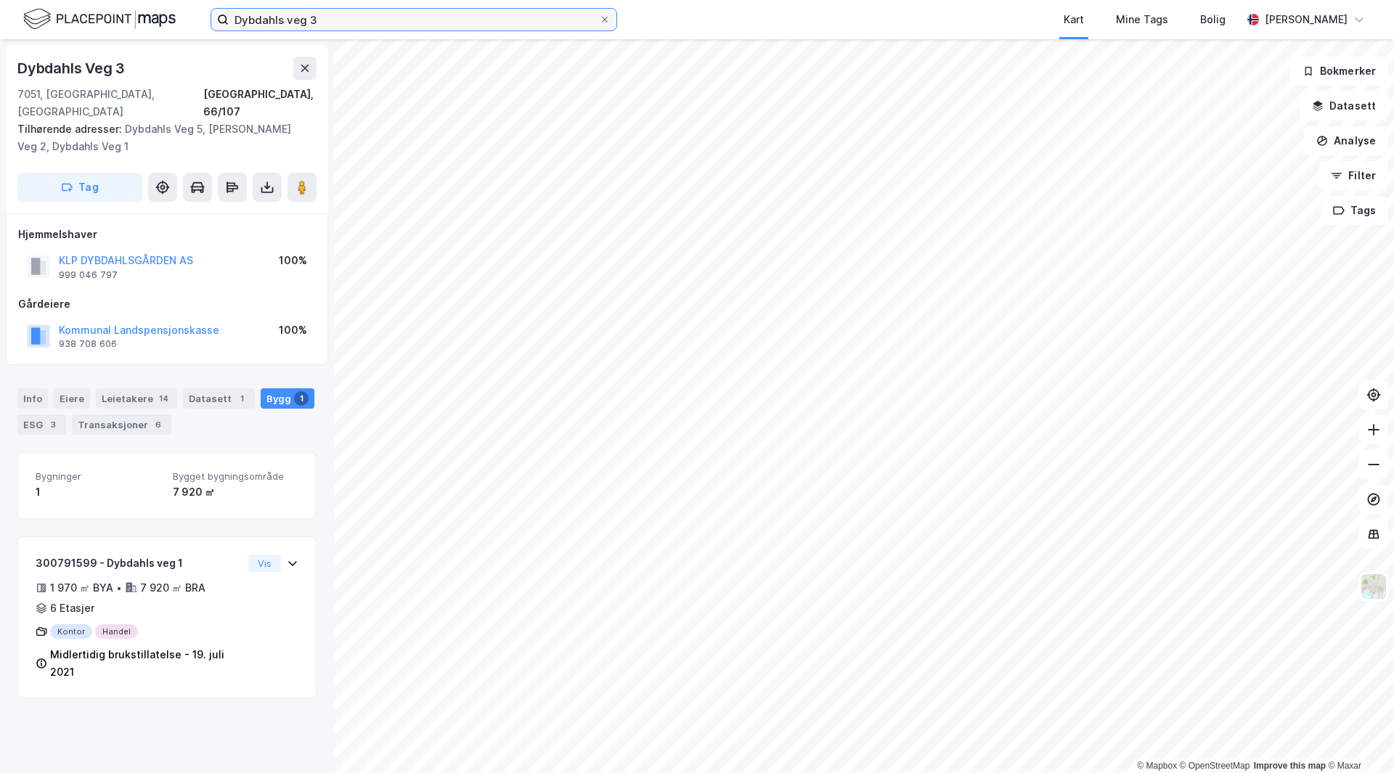
click at [450, 17] on input "Dybdahls veg 3" at bounding box center [414, 20] width 370 height 22
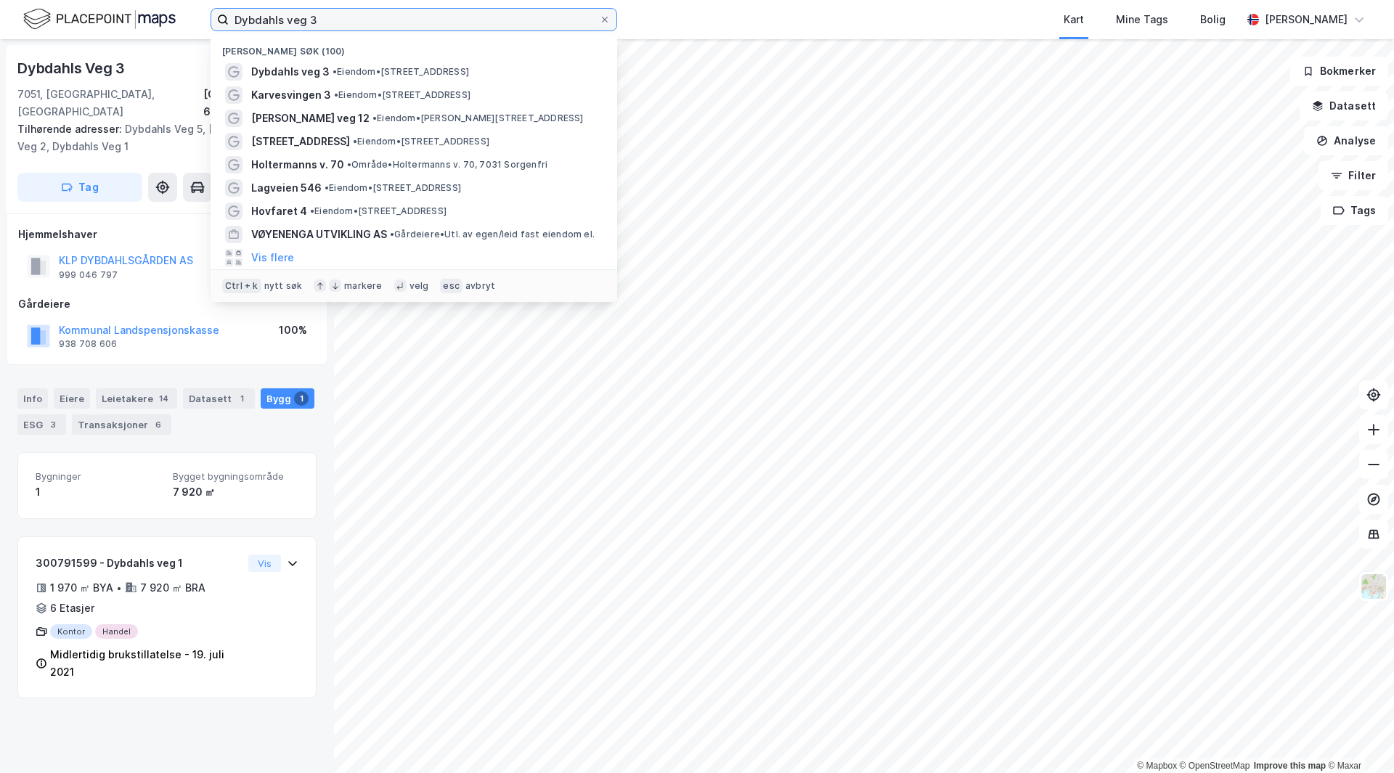
click at [450, 17] on input "Dybdahls veg 3" at bounding box center [414, 20] width 370 height 22
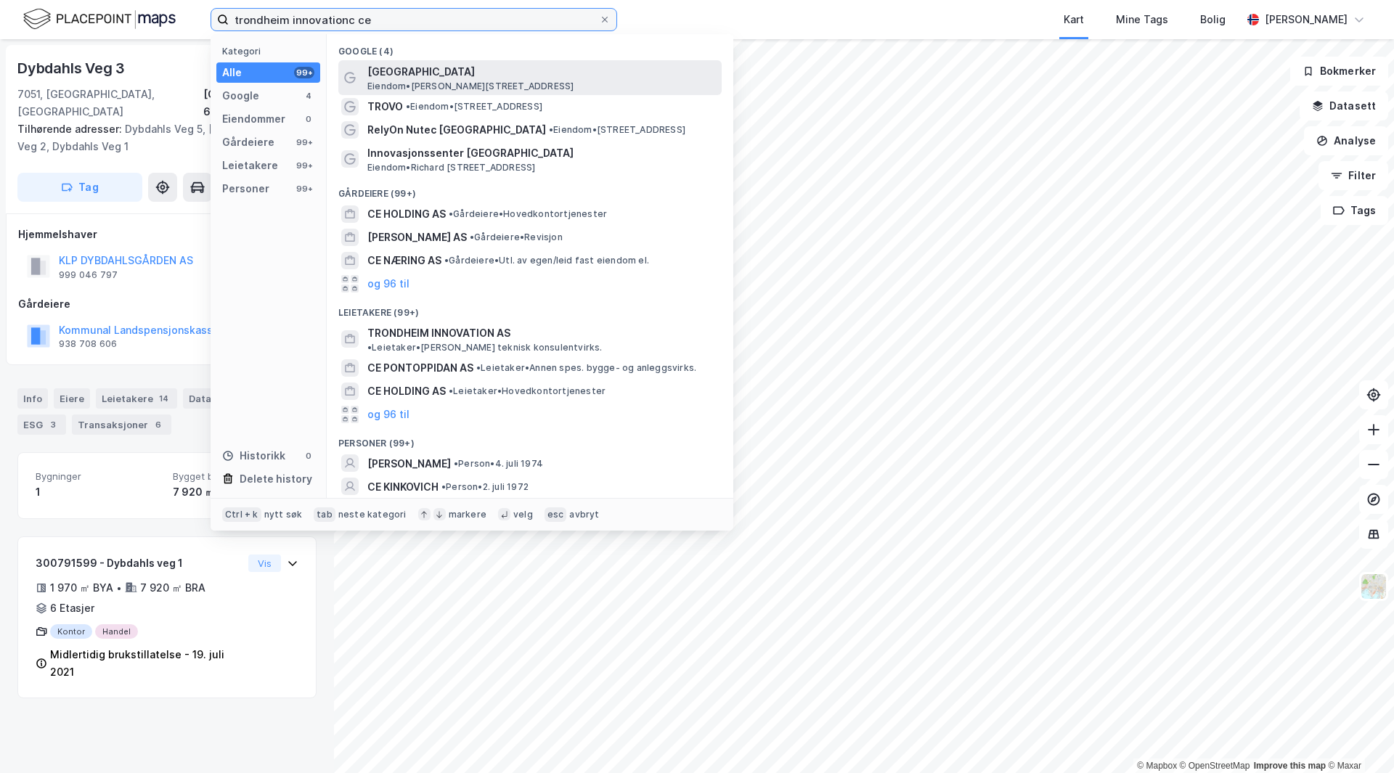
type input "trondheim innovationc ce"
click at [458, 70] on span "[GEOGRAPHIC_DATA]" at bounding box center [541, 71] width 349 height 17
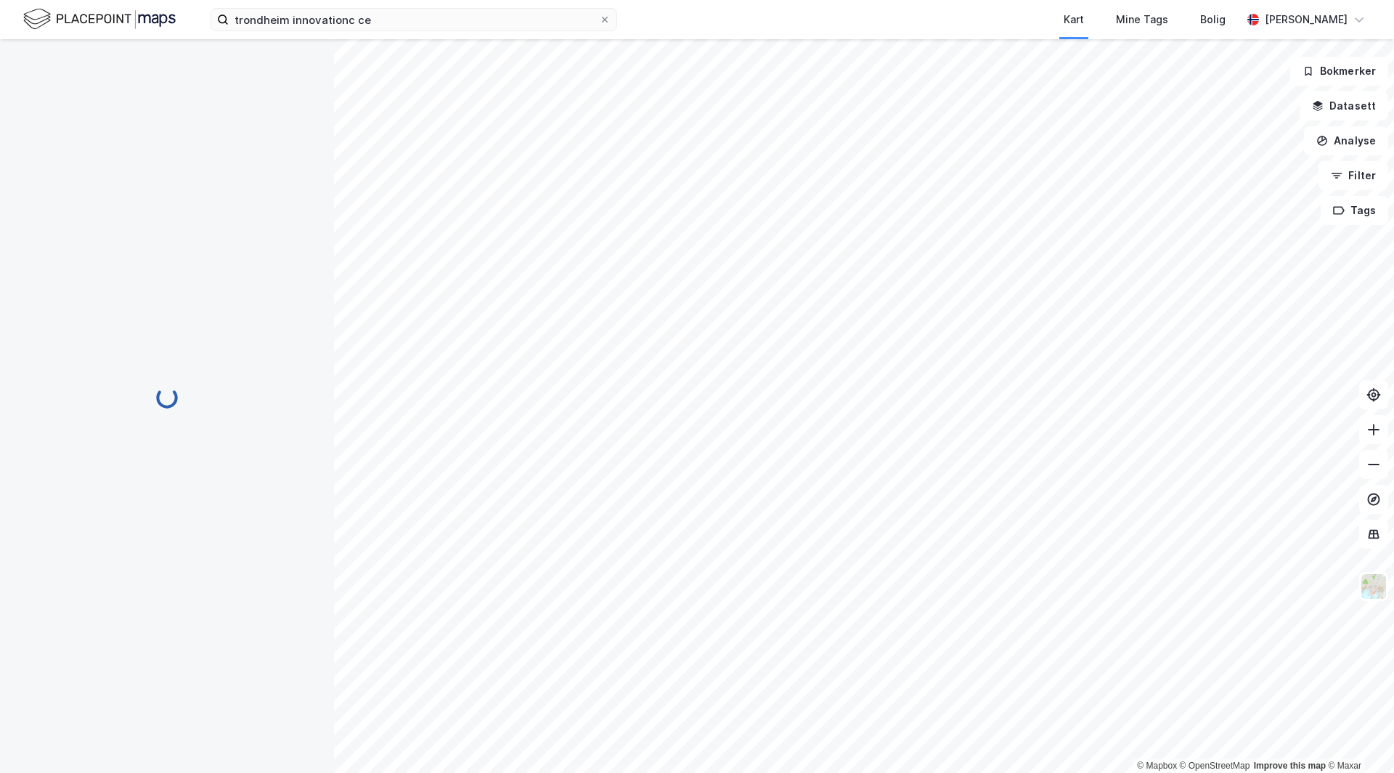
scroll to position [1, 0]
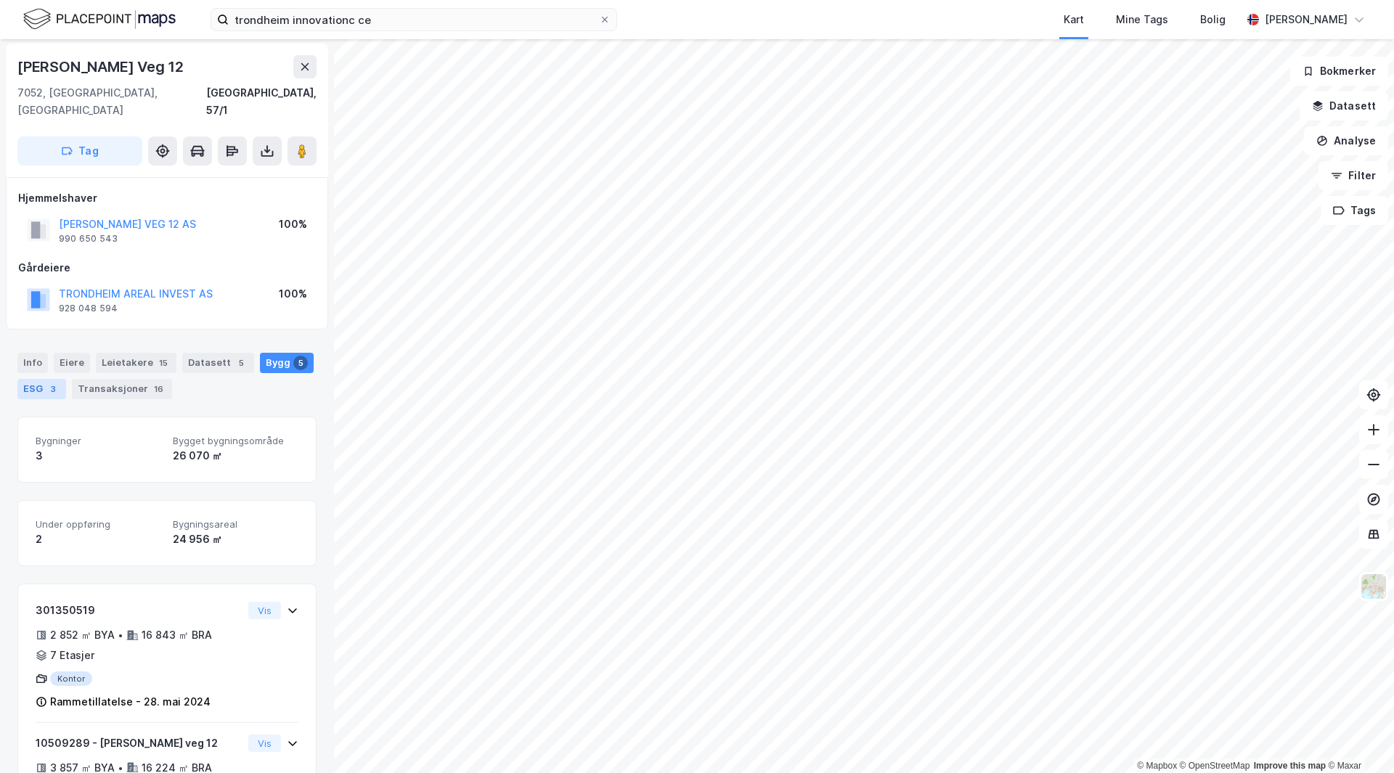
click at [46, 382] on div "3" at bounding box center [53, 389] width 15 height 15
